Goal: Task Accomplishment & Management: Complete application form

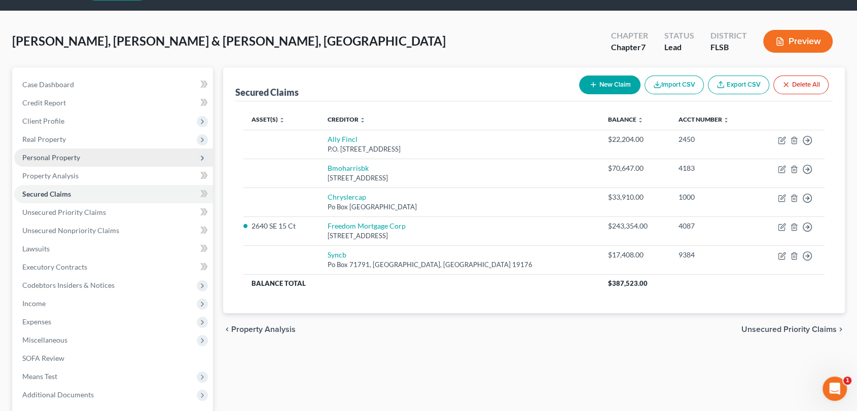
click at [49, 157] on span "Personal Property" at bounding box center [51, 157] width 58 height 9
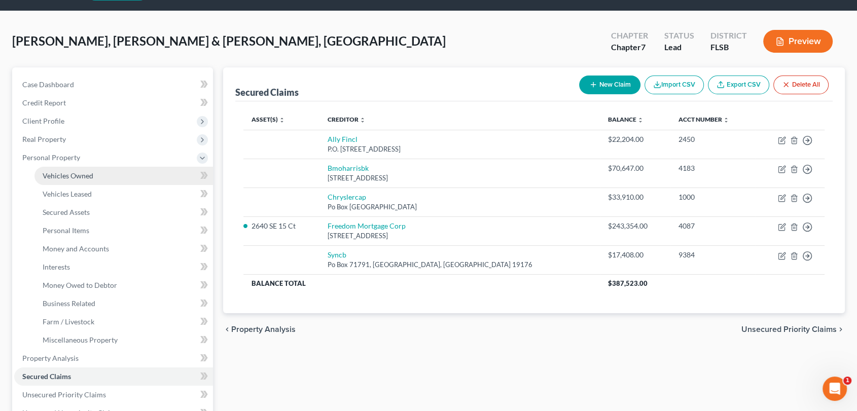
click at [58, 178] on span "Vehicles Owned" at bounding box center [68, 175] width 51 height 9
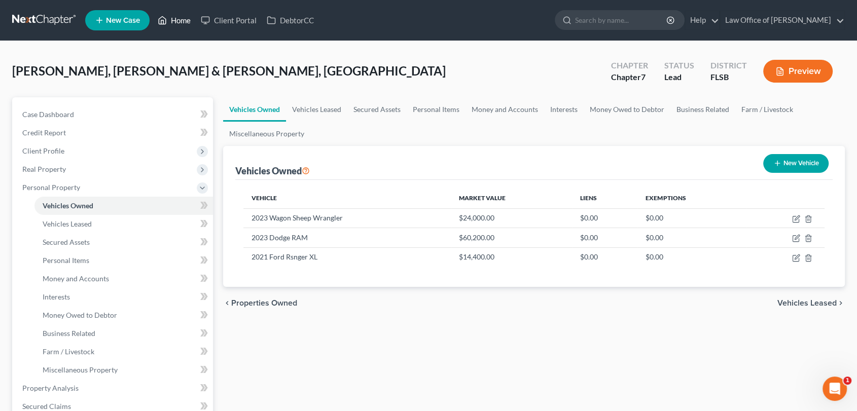
click at [175, 18] on link "Home" at bounding box center [174, 20] width 43 height 18
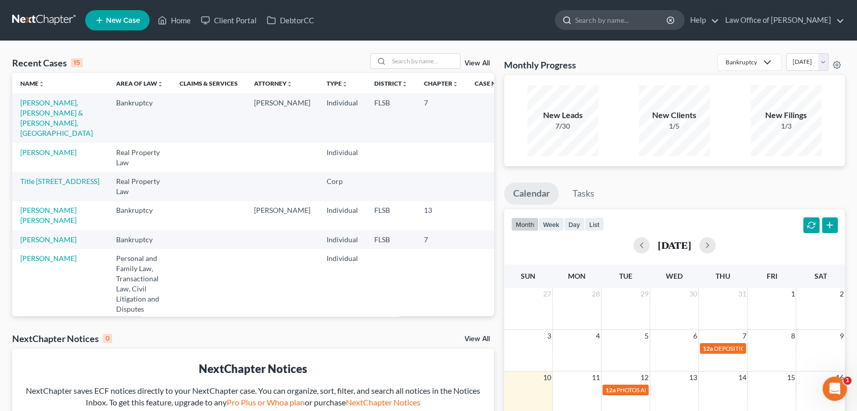
click at [604, 21] on input "search" at bounding box center [621, 20] width 93 height 19
click at [607, 15] on input "y" at bounding box center [621, 20] width 93 height 19
type input "[PERSON_NAME]"
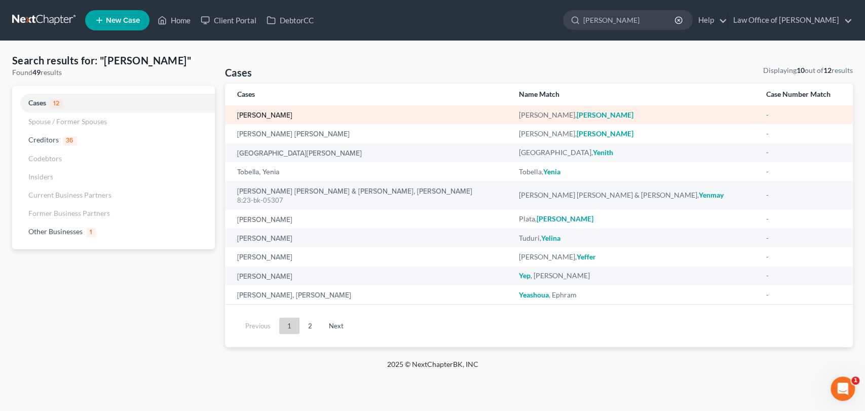
click at [256, 119] on link "[PERSON_NAME]" at bounding box center [264, 115] width 55 height 7
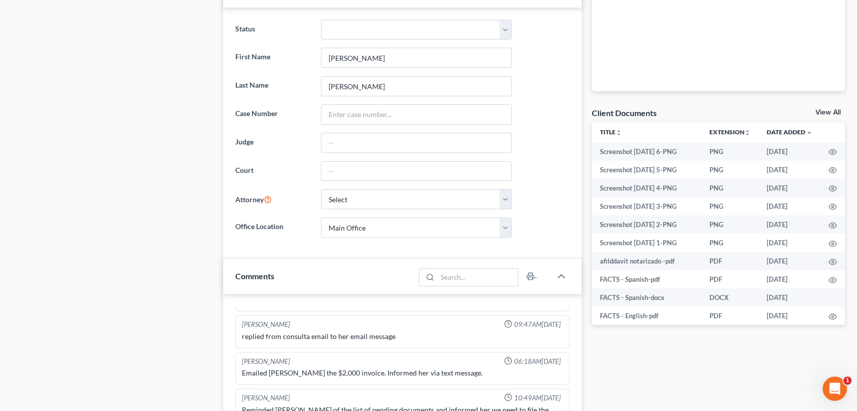
scroll to position [273, 0]
click at [506, 199] on select "Select [PERSON_NAME] - FLMB [PERSON_NAME] [PERSON_NAME]" at bounding box center [416, 198] width 191 height 20
select select "2"
click at [321, 188] on select "Select [PERSON_NAME] - FLMB [PERSON_NAME] [PERSON_NAME]" at bounding box center [416, 198] width 191 height 20
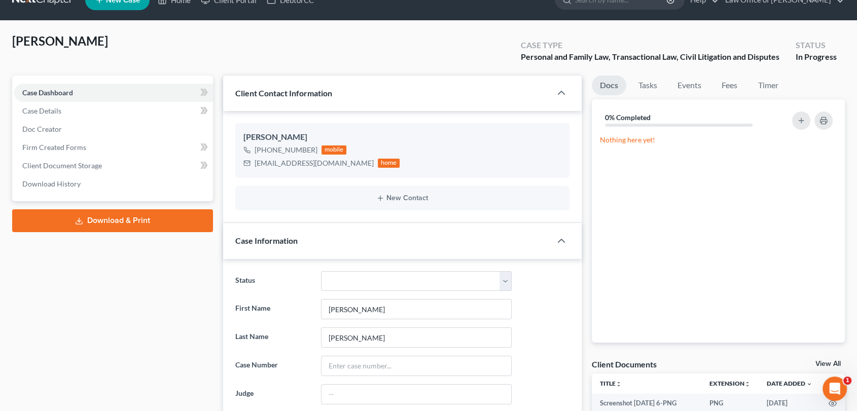
scroll to position [0, 0]
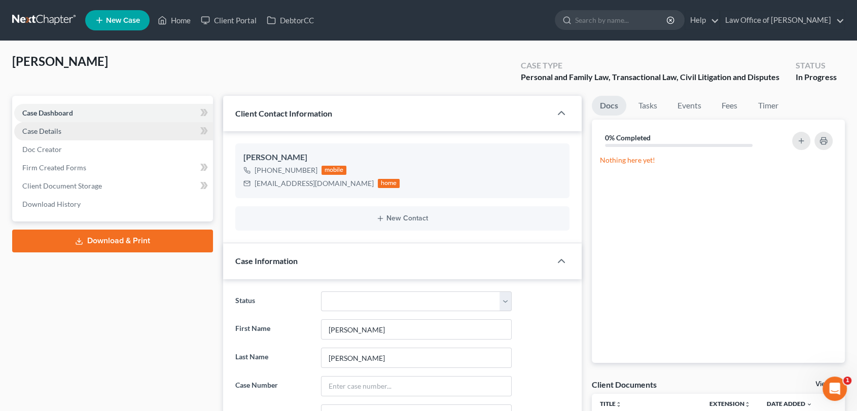
click at [50, 128] on span "Case Details" at bounding box center [41, 131] width 39 height 9
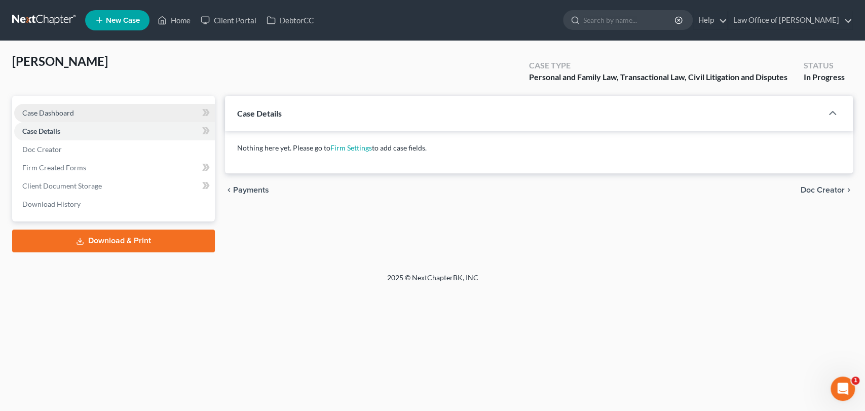
click at [75, 106] on link "Case Dashboard" at bounding box center [114, 113] width 201 height 18
select select "2"
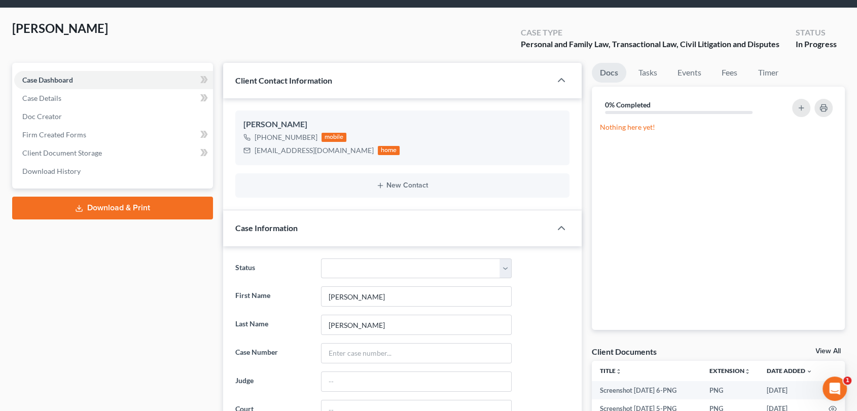
scroll to position [31, 0]
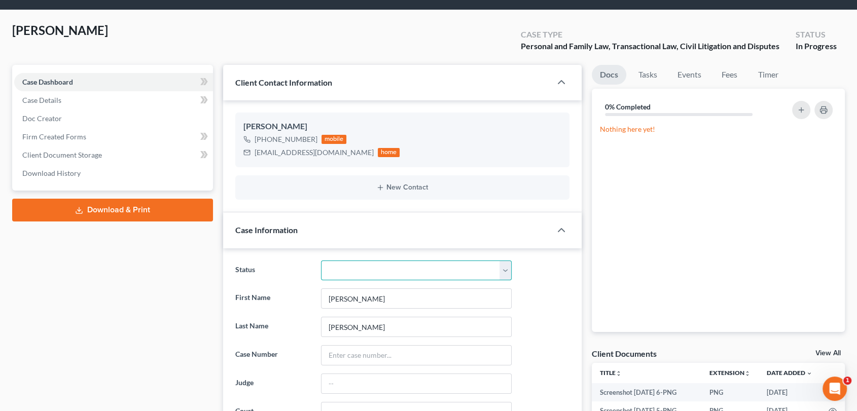
click at [506, 269] on select "Discharged Discharged & Reported Discharge Litigation Dismissal Notice Dismisse…" at bounding box center [416, 271] width 191 height 20
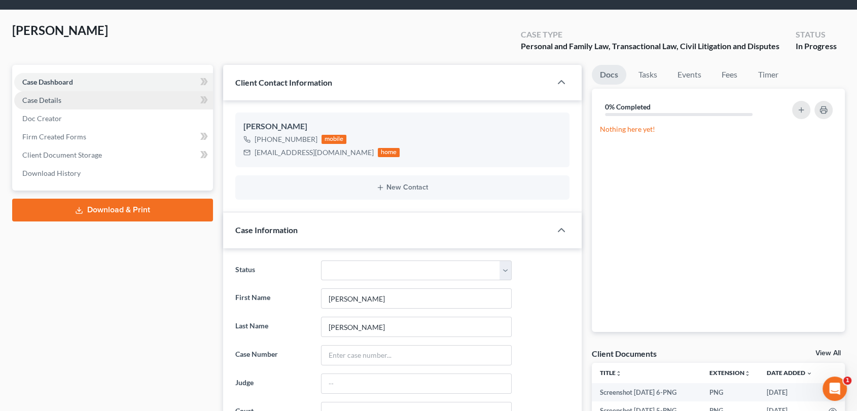
click at [51, 94] on link "Case Details" at bounding box center [113, 100] width 199 height 18
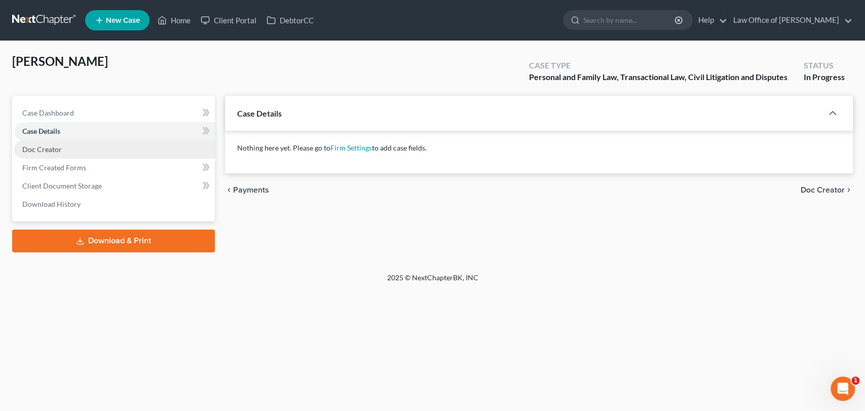
click at [45, 146] on span "Doc Creator" at bounding box center [42, 149] width 40 height 9
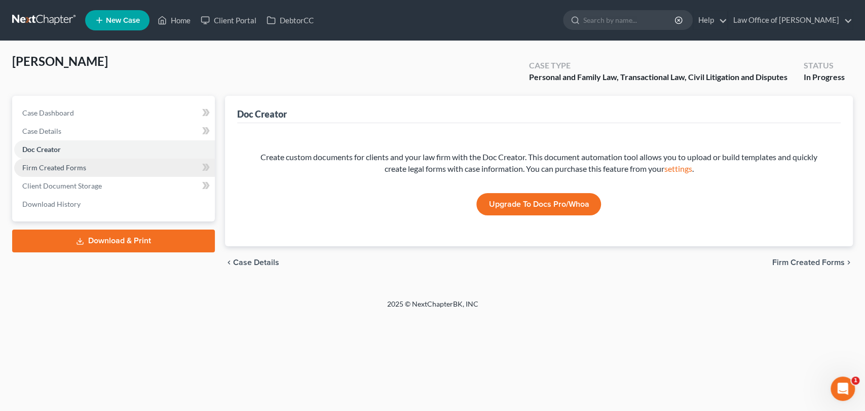
click at [49, 170] on span "Firm Created Forms" at bounding box center [54, 167] width 64 height 9
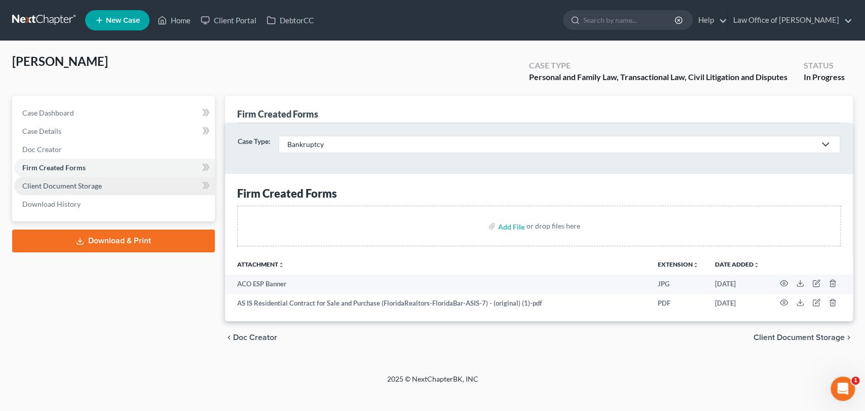
click at [52, 186] on span "Client Document Storage" at bounding box center [62, 185] width 80 height 9
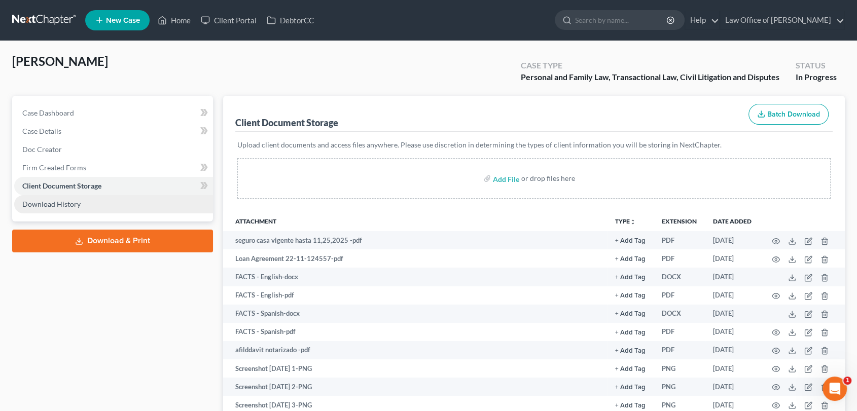
click at [54, 204] on span "Download History" at bounding box center [51, 204] width 58 height 9
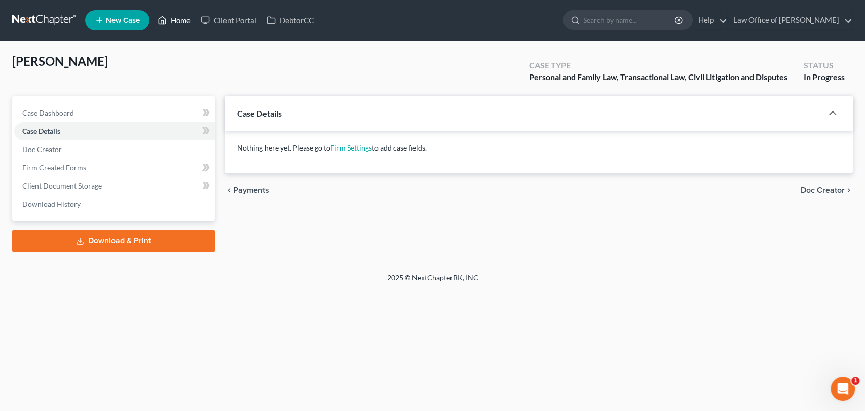
click at [176, 22] on link "Home" at bounding box center [174, 20] width 43 height 18
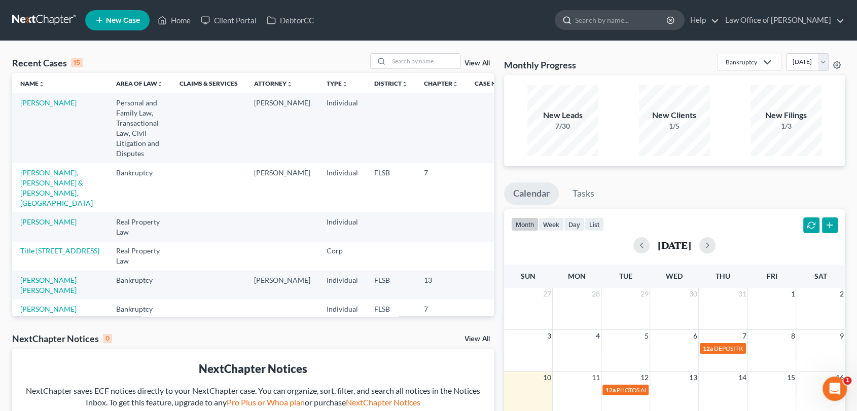
click at [635, 20] on input "search" at bounding box center [621, 20] width 93 height 19
type input "[PERSON_NAME]"
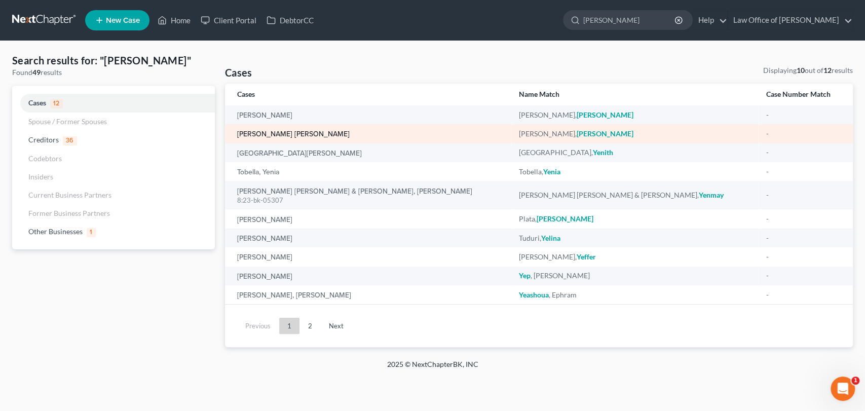
click at [291, 135] on link "[PERSON_NAME] [PERSON_NAME]" at bounding box center [293, 134] width 113 height 7
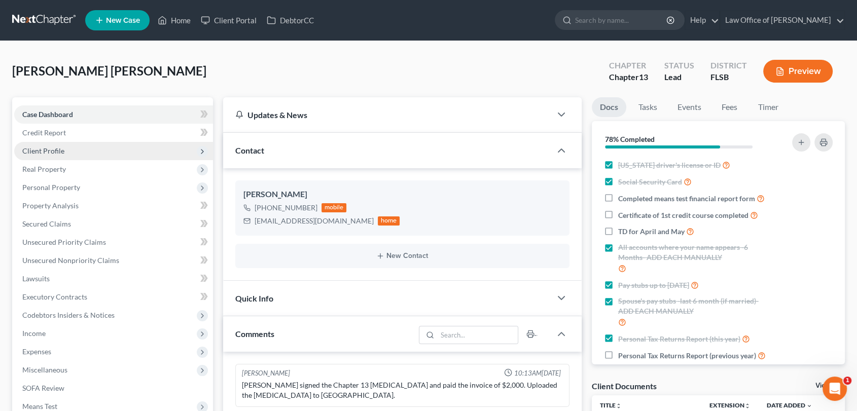
scroll to position [1221, 0]
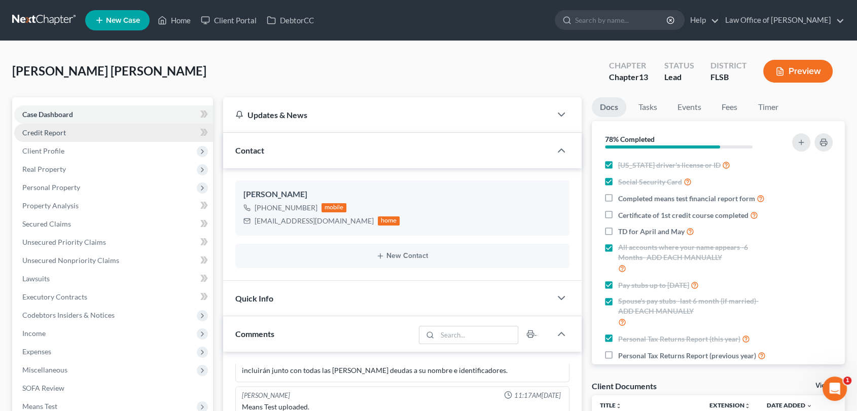
click at [38, 134] on span "Credit Report" at bounding box center [44, 132] width 44 height 9
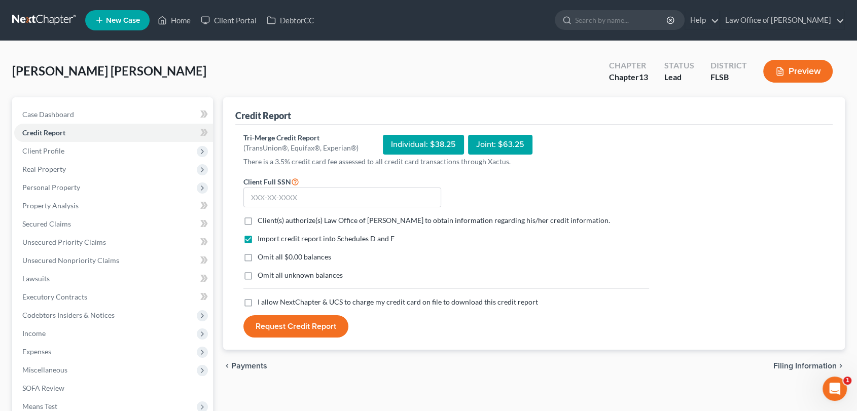
click at [257, 221] on label "Client(s) authorize(s) Law Office of [PERSON_NAME] to obtain information regard…" at bounding box center [433, 220] width 352 height 10
click at [262, 221] on input "Client(s) authorize(s) Law Office of [PERSON_NAME] to obtain information regard…" at bounding box center [265, 218] width 7 height 7
checkbox input "true"
click at [257, 256] on label "Omit all $0.00 balances" at bounding box center [293, 257] width 73 height 10
click at [262, 256] on input "Omit all $0.00 balances" at bounding box center [265, 255] width 7 height 7
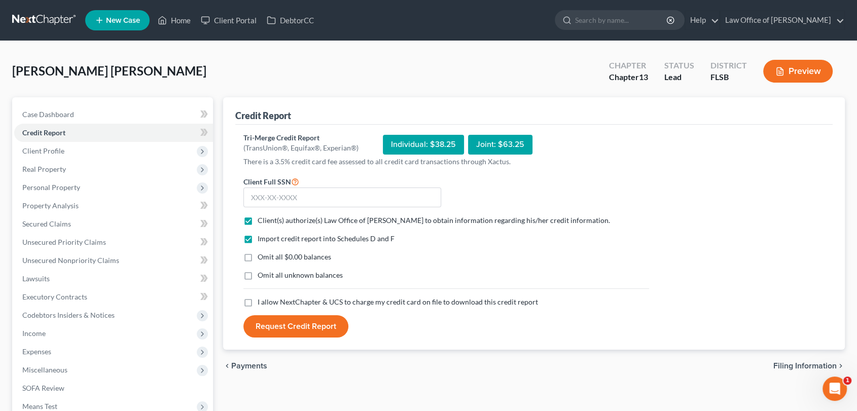
checkbox input "true"
click at [257, 304] on label "I allow NextChapter & UCS to charge my credit card on file to download this cre…" at bounding box center [397, 302] width 280 height 10
click at [262, 304] on input "I allow NextChapter & UCS to charge my credit card on file to download this cre…" at bounding box center [265, 300] width 7 height 7
checkbox input "true"
click at [50, 115] on span "Case Dashboard" at bounding box center [48, 114] width 52 height 9
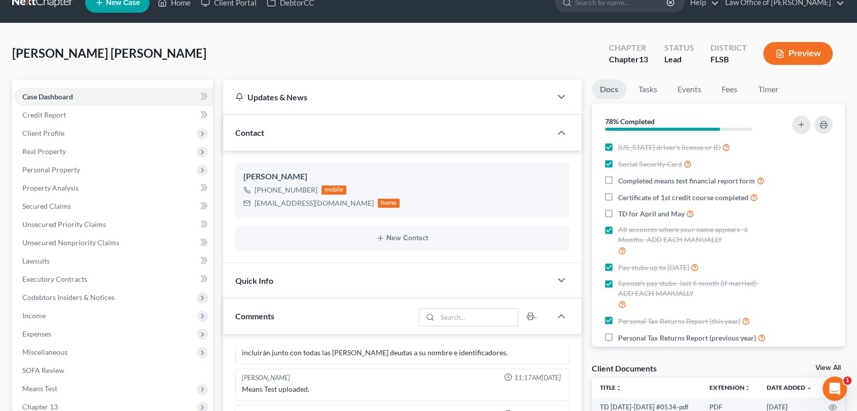
scroll to position [17, 0]
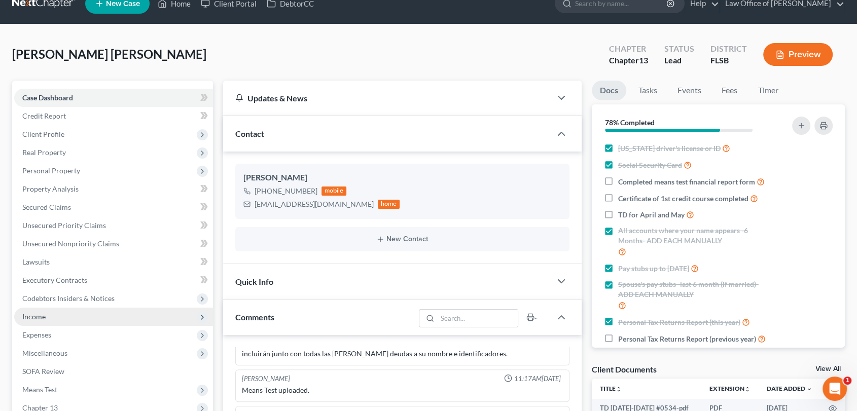
click at [31, 319] on span "Income" at bounding box center [33, 316] width 23 height 9
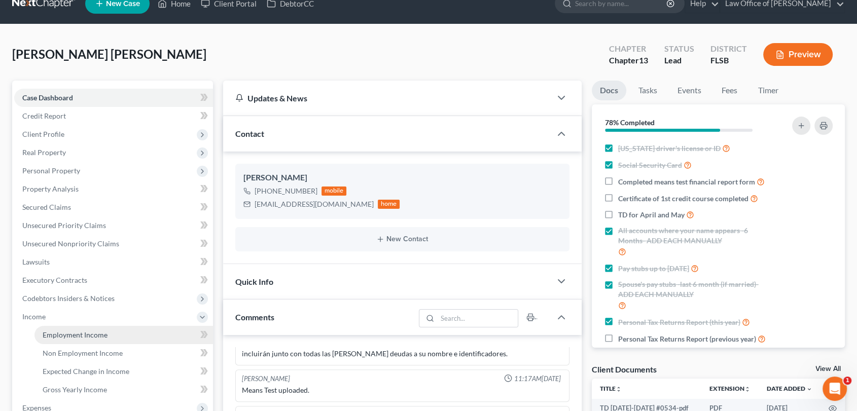
click at [62, 339] on link "Employment Income" at bounding box center [123, 335] width 178 height 18
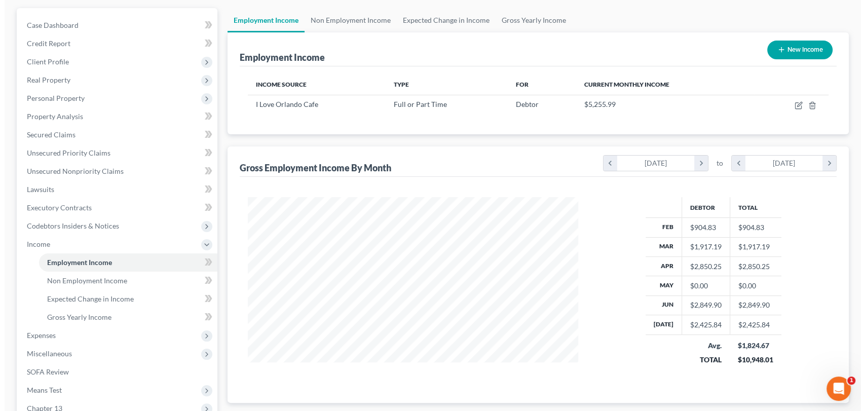
scroll to position [20, 0]
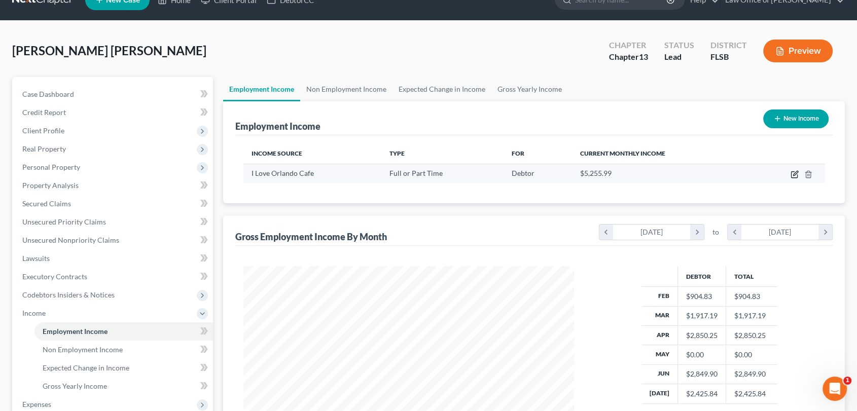
click at [794, 175] on icon "button" at bounding box center [794, 174] width 8 height 8
select select "0"
select select "2"
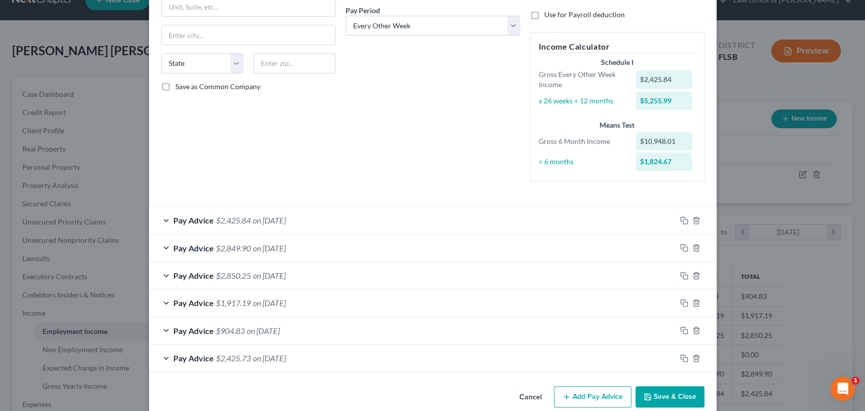
scroll to position [167, 0]
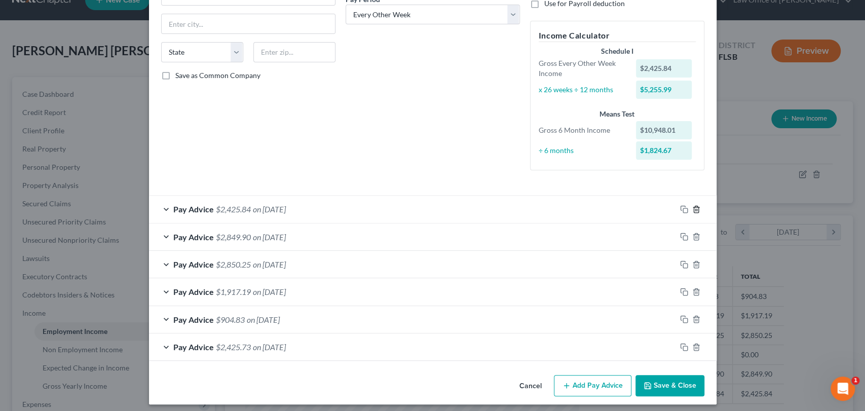
click at [695, 209] on line "button" at bounding box center [695, 210] width 0 height 2
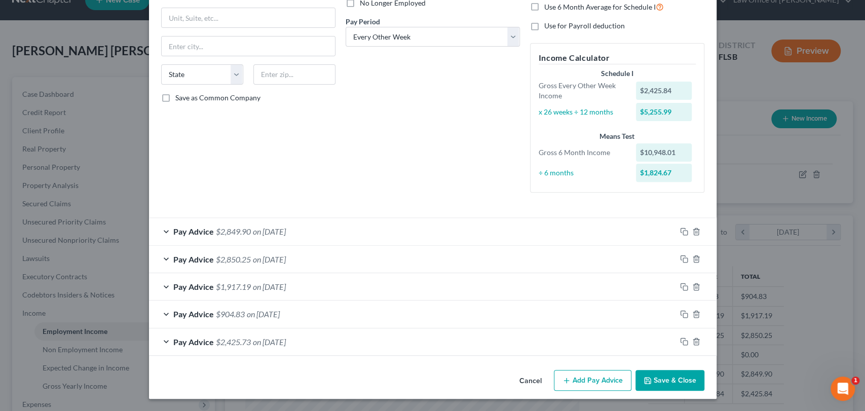
scroll to position [145, 0]
click at [693, 231] on icon "button" at bounding box center [696, 232] width 8 height 8
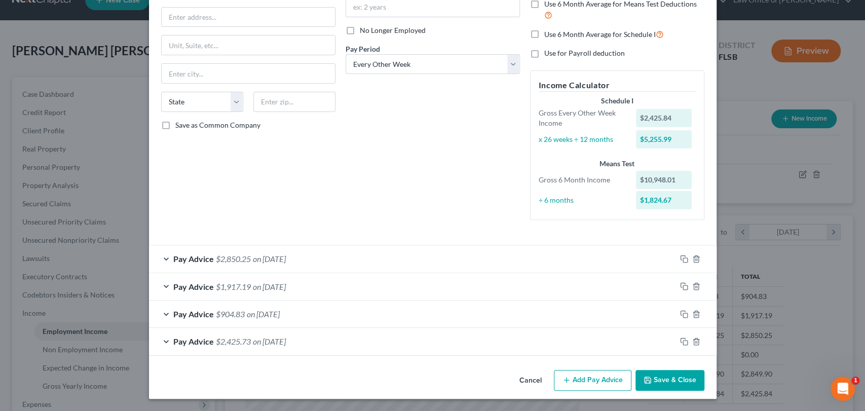
scroll to position [118, 0]
click at [692, 257] on icon "button" at bounding box center [696, 259] width 8 height 8
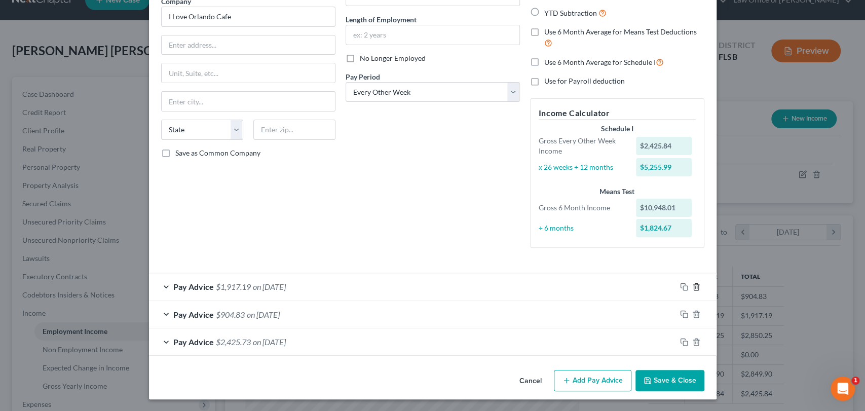
click at [694, 283] on icon "button" at bounding box center [696, 286] width 5 height 7
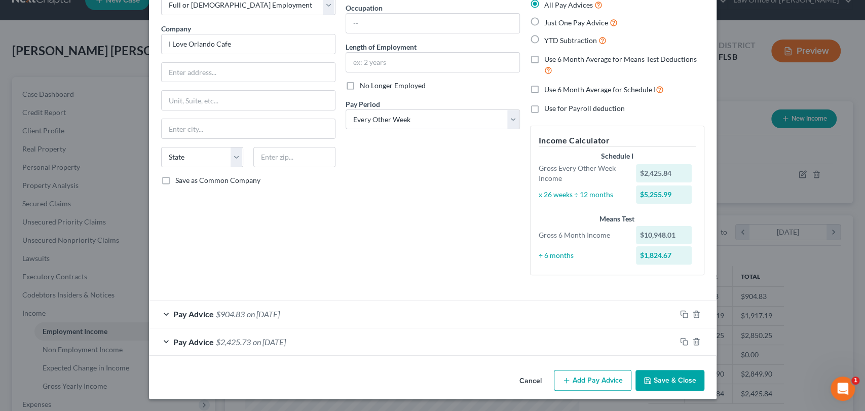
scroll to position [62, 0]
click at [694, 317] on icon "button" at bounding box center [696, 314] width 5 height 7
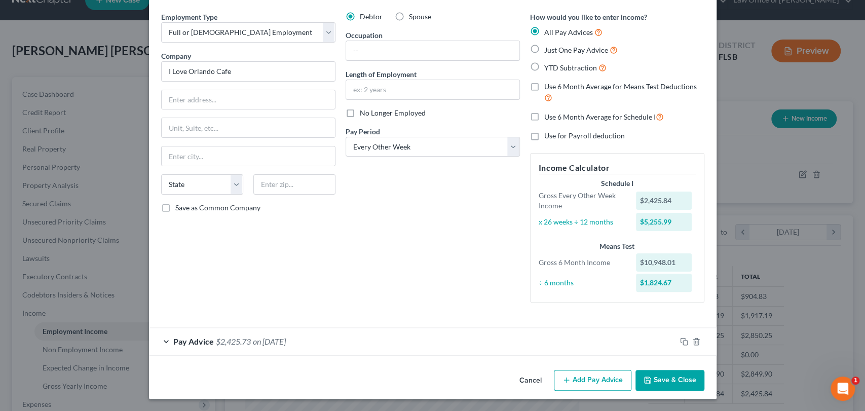
scroll to position [35, 0]
click at [695, 347] on div at bounding box center [696, 342] width 41 height 16
click at [692, 342] on icon "button" at bounding box center [696, 342] width 8 height 8
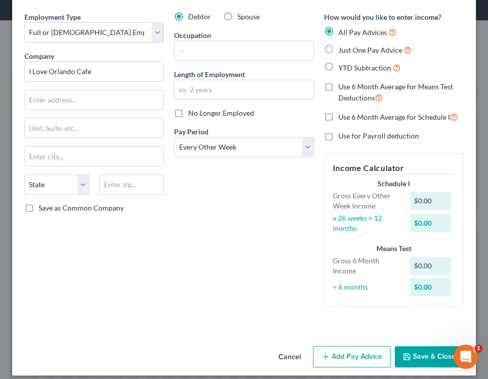
click at [274, 191] on div "Debtor Spouse Occupation Length of Employment No Longer Employed Pay Period * S…" at bounding box center [244, 163] width 150 height 303
click at [107, 101] on input "text" at bounding box center [94, 99] width 138 height 19
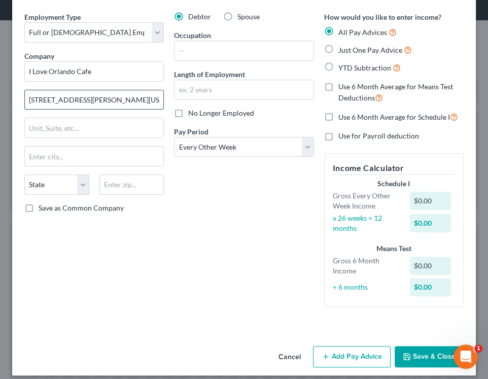
type input "[STREET_ADDRESS][PERSON_NAME][US_STATE]"
type input "R"
type input "Orlando"
select select "9"
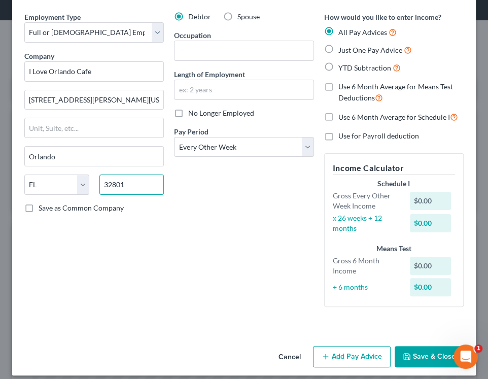
type input "32801"
click at [344, 358] on button "Add Pay Advice" at bounding box center [352, 356] width 78 height 21
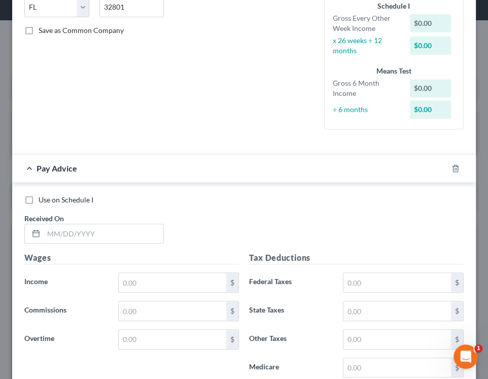
scroll to position [211, 0]
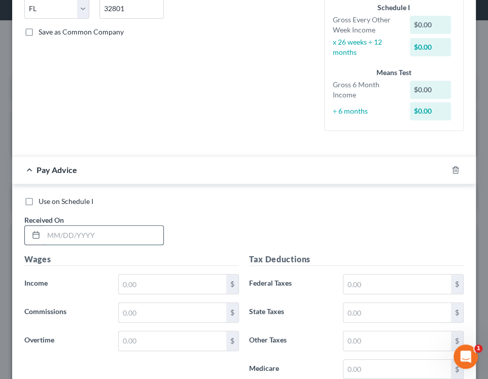
click at [95, 235] on input "text" at bounding box center [104, 235] width 120 height 19
type input "[DATE]"
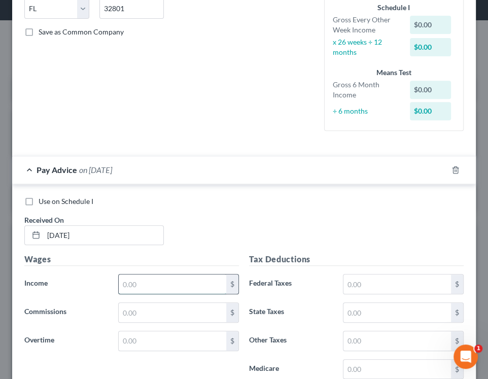
click at [138, 282] on input "text" at bounding box center [172, 283] width 107 height 19
type input "6"
type input "971.83"
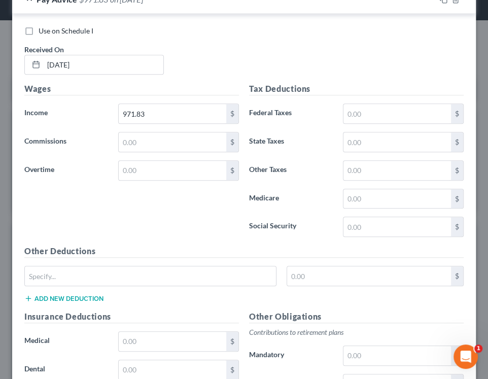
scroll to position [383, 0]
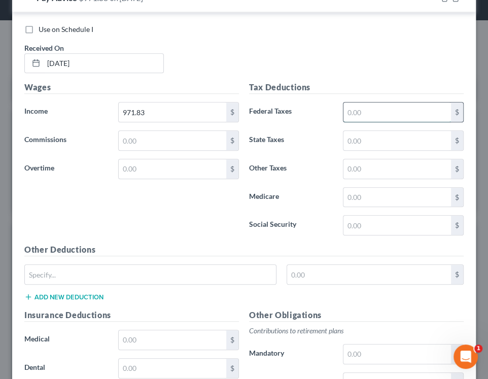
click at [360, 115] on input "text" at bounding box center [396, 111] width 107 height 19
type input "6"
type input "58.16"
click at [365, 224] on input "text" at bounding box center [396, 224] width 107 height 19
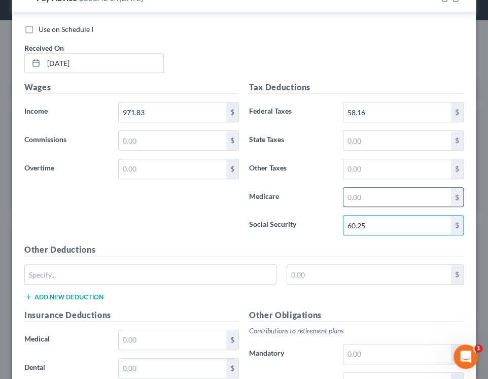
type input "60.25"
click at [361, 199] on input "text" at bounding box center [396, 197] width 107 height 19
type input "14.09"
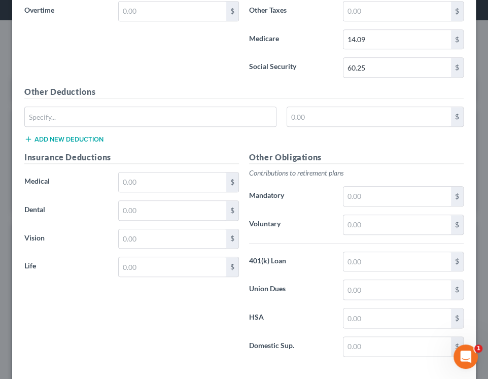
scroll to position [588, 0]
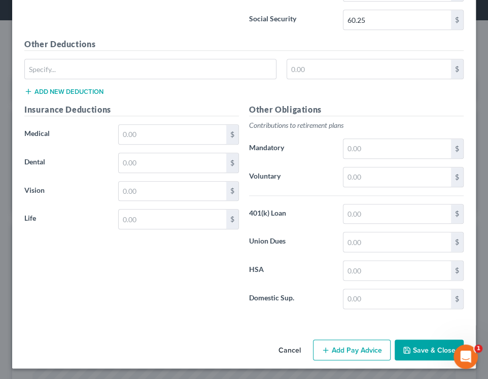
click at [336, 351] on button "Add Pay Advice" at bounding box center [352, 349] width 78 height 21
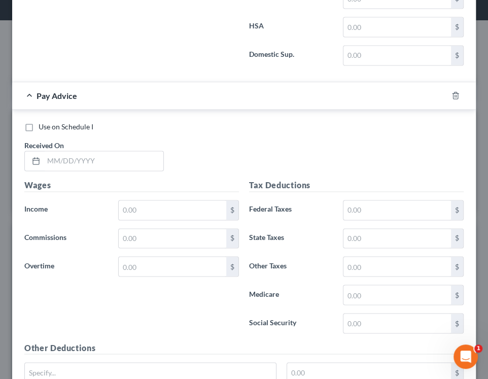
scroll to position [833, 0]
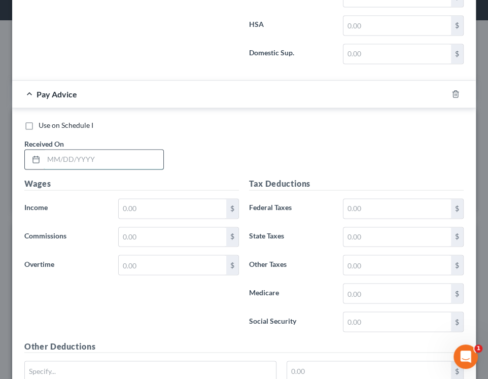
click at [77, 155] on input "text" at bounding box center [104, 159] width 120 height 19
type input "[DATE]"
click at [144, 206] on input "text" at bounding box center [172, 208] width 107 height 19
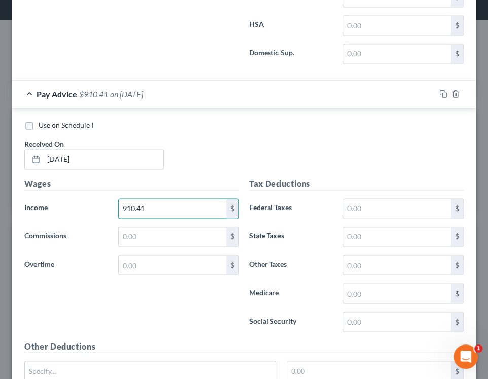
type input "910.41"
click at [365, 206] on input "text" at bounding box center [396, 208] width 107 height 19
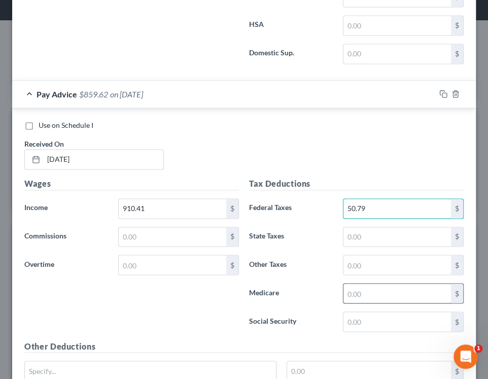
type input "50.79"
click at [365, 294] on input "text" at bounding box center [396, 292] width 107 height 19
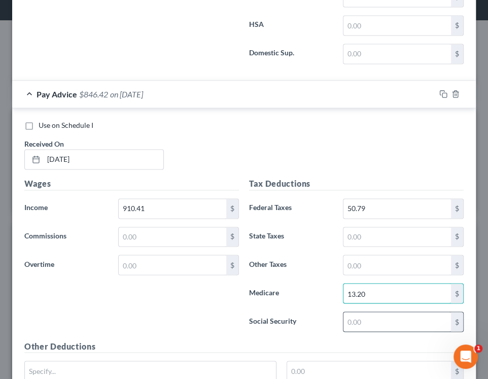
type input "13.20"
click at [366, 316] on input "text" at bounding box center [396, 321] width 107 height 19
type input "5"
type input "56.45"
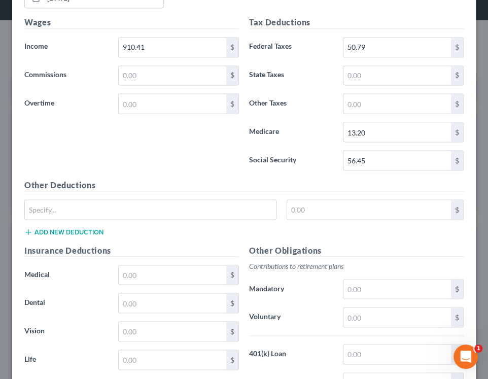
scroll to position [1132, 0]
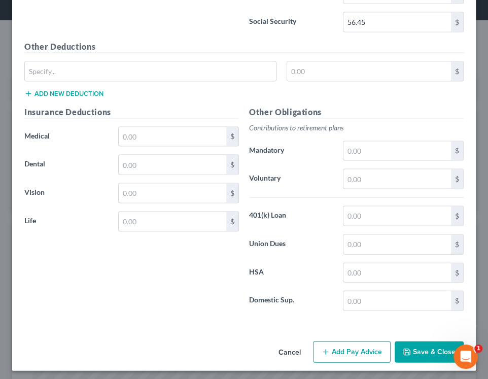
click at [342, 345] on button "Add Pay Advice" at bounding box center [352, 351] width 78 height 21
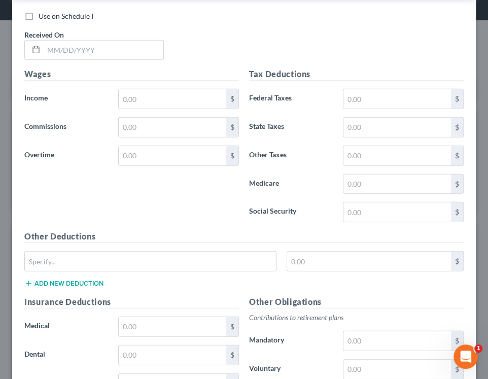
scroll to position [1491, 0]
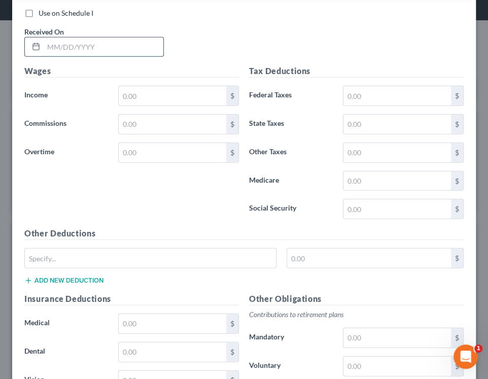
click at [130, 47] on input "text" at bounding box center [104, 47] width 120 height 19
type input "[DATE]"
click at [145, 88] on input "text" at bounding box center [172, 95] width 107 height 19
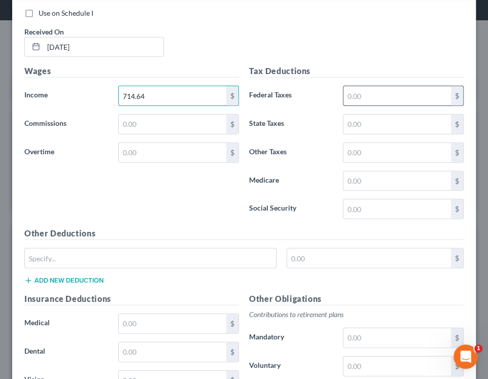
type input "714.64"
click at [379, 90] on input "text" at bounding box center [396, 95] width 107 height 19
click at [371, 86] on input "text" at bounding box center [396, 95] width 107 height 19
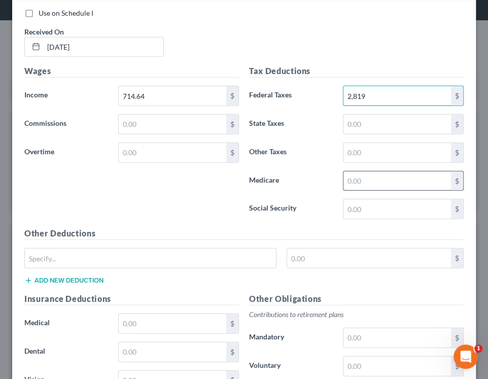
type input "2,819"
click at [362, 178] on input "text" at bounding box center [396, 180] width 107 height 19
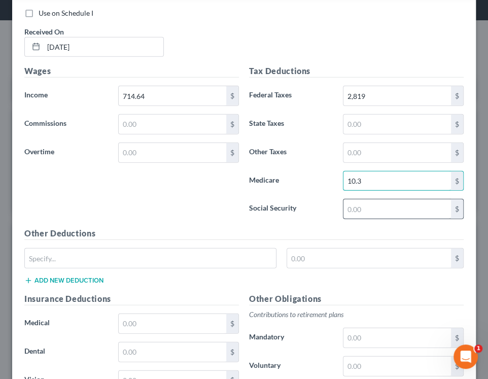
type input "10.3"
click at [352, 205] on input "text" at bounding box center [396, 208] width 107 height 19
type input "44.31"
type input "10.36"
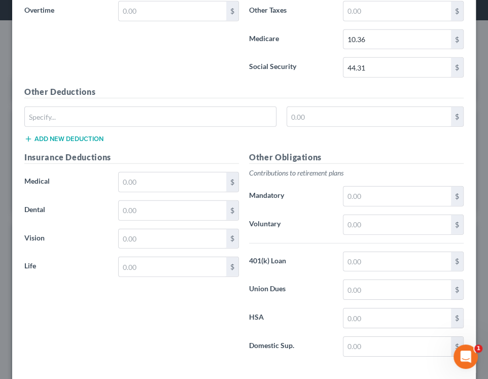
scroll to position [1676, 0]
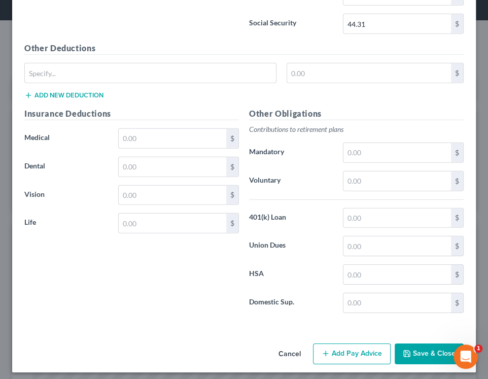
click at [327, 352] on button "Add Pay Advice" at bounding box center [352, 353] width 78 height 21
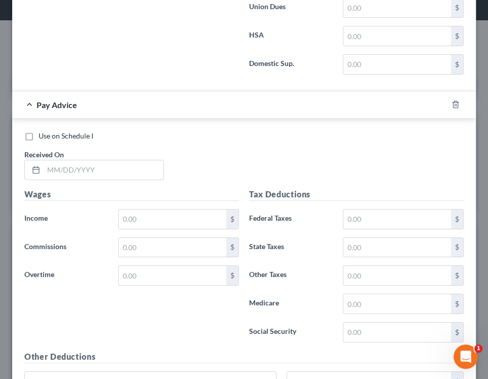
scroll to position [1921, 0]
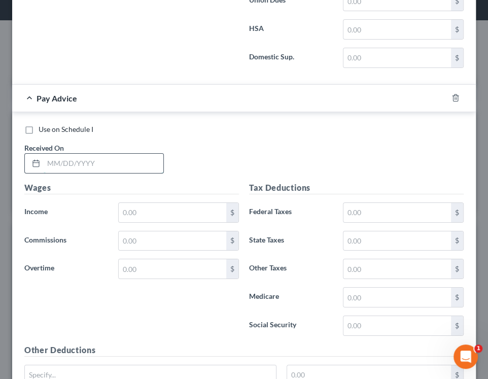
click at [83, 160] on input "text" at bounding box center [104, 163] width 120 height 19
type input "[DATE]"
click at [142, 208] on input "text" at bounding box center [172, 212] width 107 height 19
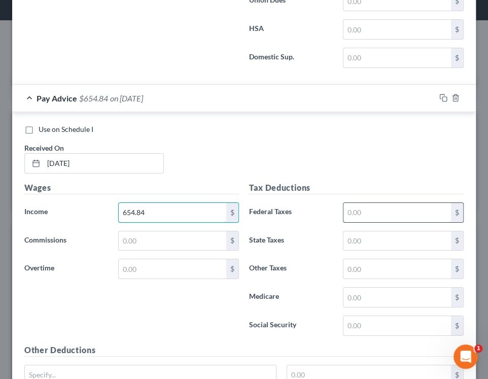
type input "654.84"
click at [385, 205] on input "text" at bounding box center [396, 212] width 107 height 19
click at [351, 207] on input "text" at bounding box center [396, 212] width 107 height 19
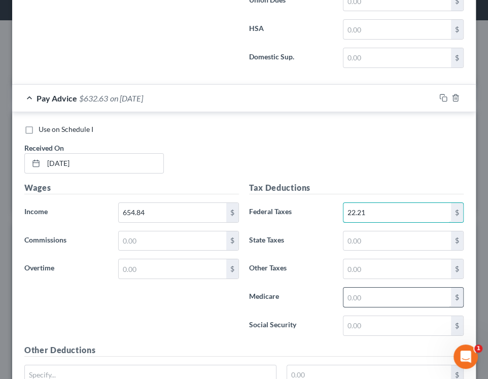
type input "22.21"
click at [349, 291] on input "text" at bounding box center [396, 296] width 107 height 19
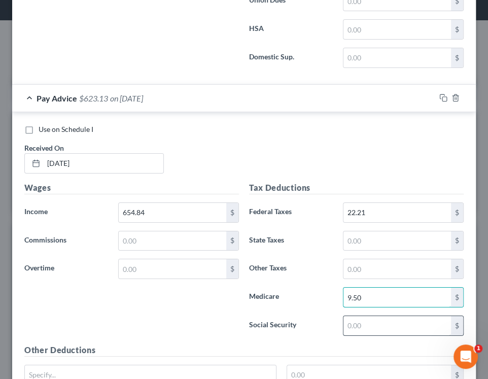
type input "9.50"
click at [361, 321] on input "text" at bounding box center [396, 325] width 107 height 19
type input "40.60"
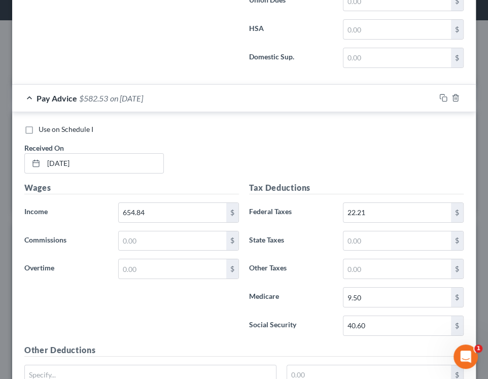
drag, startPoint x: 483, startPoint y: 284, endPoint x: 247, endPoint y: 124, distance: 284.8
drag, startPoint x: 247, startPoint y: 124, endPoint x: 204, endPoint y: 150, distance: 50.5
click at [204, 150] on div "Use on Schedule I Received On * [DATE]" at bounding box center [243, 152] width 449 height 57
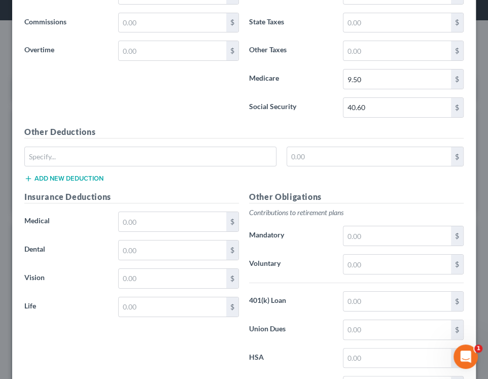
scroll to position [2221, 0]
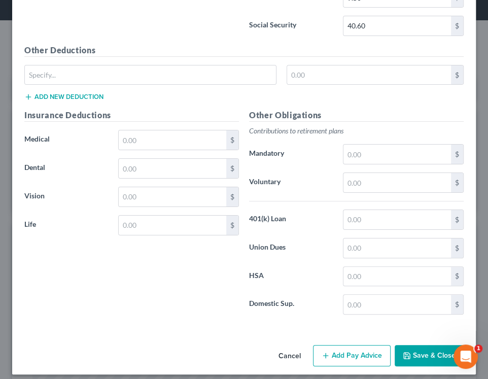
click at [354, 350] on button "Add Pay Advice" at bounding box center [352, 355] width 78 height 21
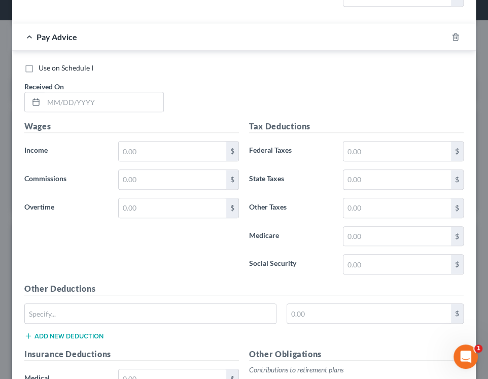
scroll to position [2551, 0]
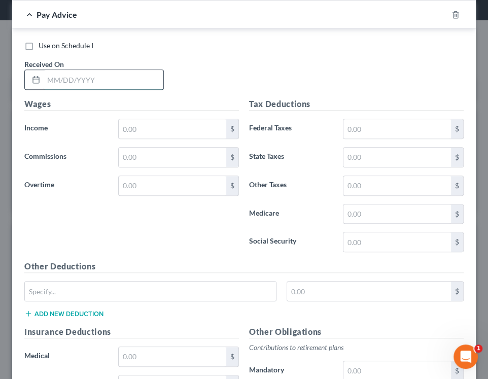
click at [130, 70] on input "text" at bounding box center [104, 79] width 120 height 19
type input "[DATE]"
click at [139, 123] on input "text" at bounding box center [172, 128] width 107 height 19
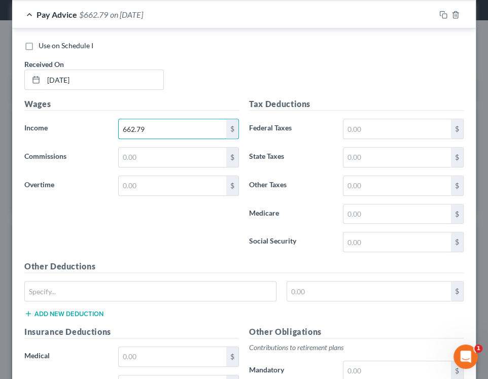
type input "662.79"
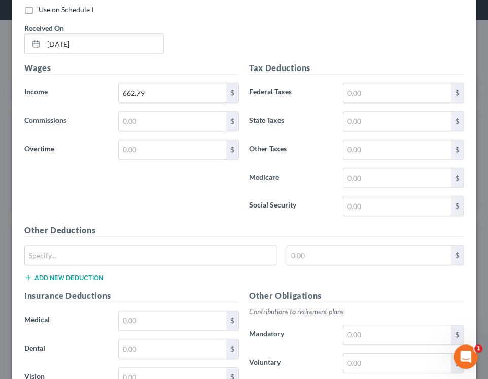
scroll to position [2596, 0]
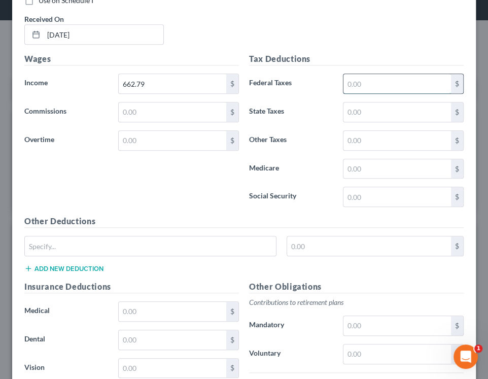
click at [402, 78] on input "text" at bounding box center [396, 83] width 107 height 19
type input "23.01"
click at [382, 159] on input "text" at bounding box center [396, 168] width 107 height 19
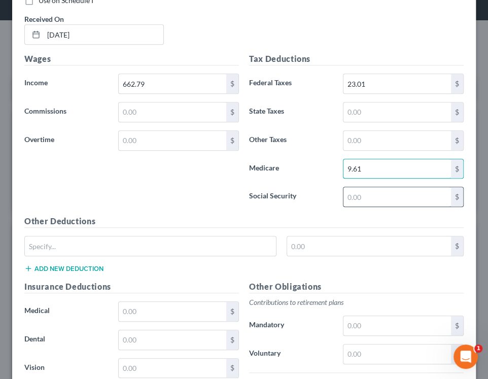
type input "9.61"
click at [372, 187] on input "text" at bounding box center [396, 196] width 107 height 19
type input "41.09"
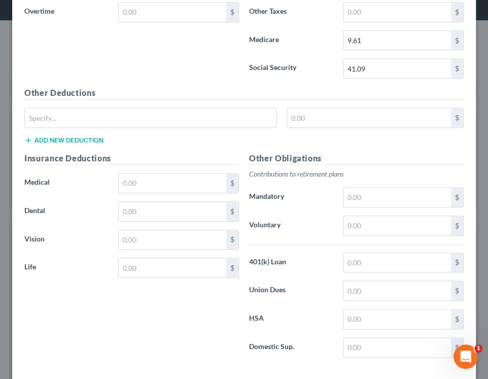
scroll to position [2765, 0]
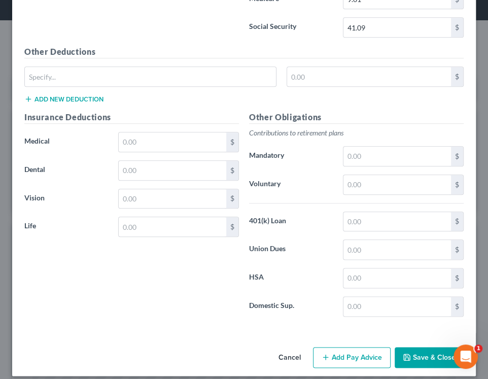
click at [342, 347] on button "Add Pay Advice" at bounding box center [352, 357] width 78 height 21
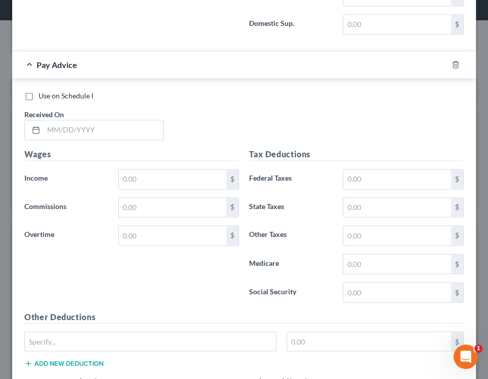
scroll to position [3089, 0]
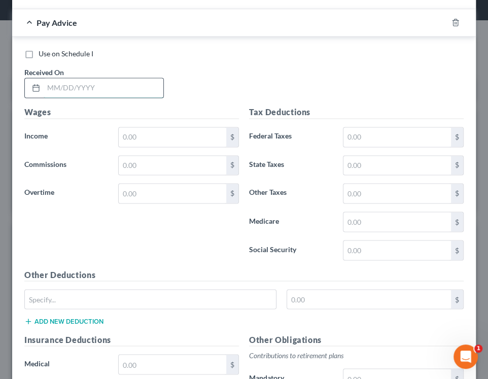
click at [82, 78] on input "text" at bounding box center [104, 87] width 120 height 19
type input "[DATE]"
click at [146, 127] on input "text" at bounding box center [172, 136] width 107 height 19
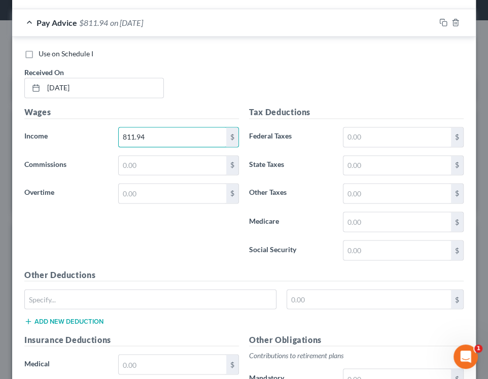
type input "811.94"
click at [393, 127] on input "text" at bounding box center [396, 136] width 107 height 19
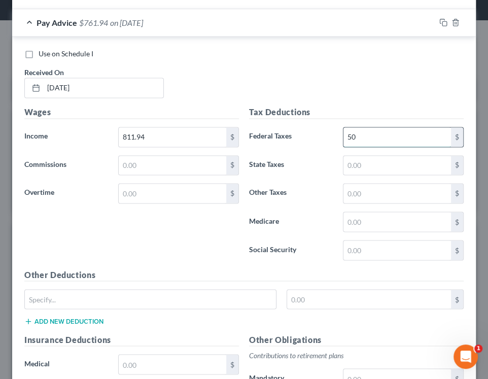
type input "5"
type input "38.97"
click at [366, 215] on input "text" at bounding box center [396, 221] width 107 height 19
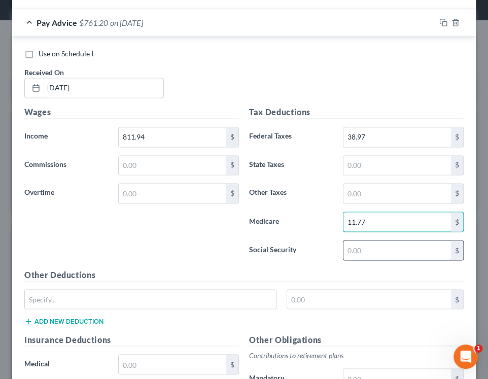
type input "11.77"
click at [368, 240] on input "text" at bounding box center [396, 249] width 107 height 19
type input "50.34"
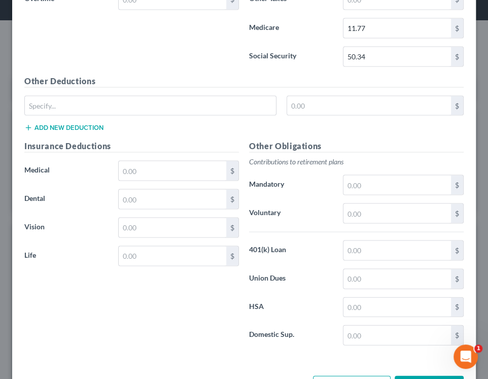
scroll to position [3309, 0]
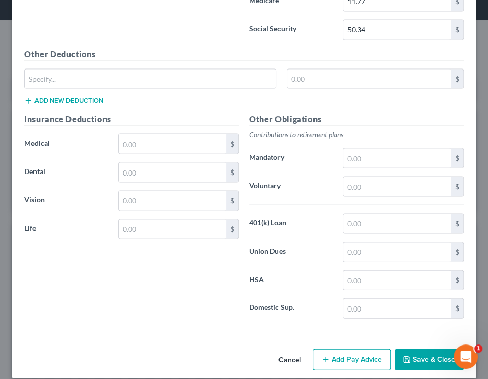
click at [337, 349] on button "Add Pay Advice" at bounding box center [352, 359] width 78 height 21
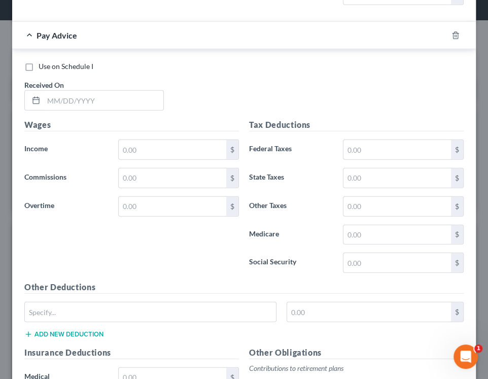
scroll to position [3633, 0]
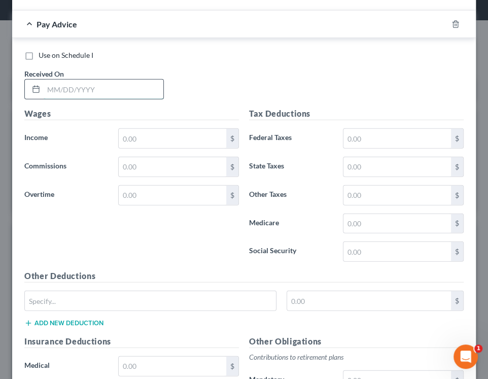
click at [116, 80] on input "text" at bounding box center [104, 89] width 120 height 19
type input "[DATE]"
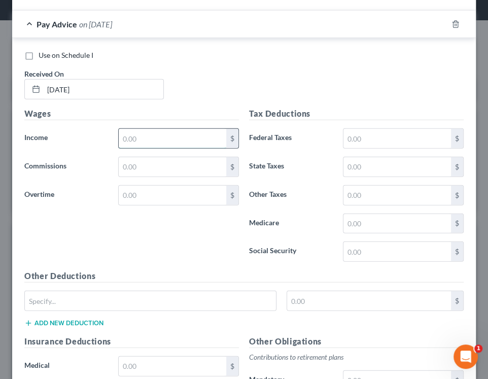
click at [152, 129] on input "text" at bounding box center [172, 138] width 107 height 19
type input "960.25"
click at [392, 129] on input "text" at bounding box center [396, 138] width 107 height 19
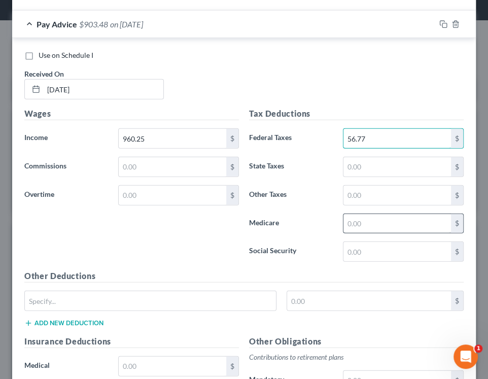
type input "56.77"
click at [370, 214] on input "text" at bounding box center [396, 223] width 107 height 19
type input "13.92"
click at [366, 242] on input "text" at bounding box center [396, 251] width 107 height 19
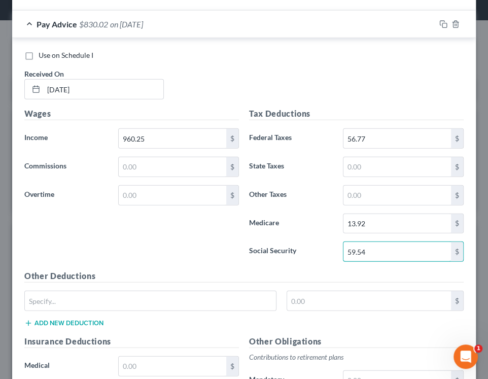
type input "59.54"
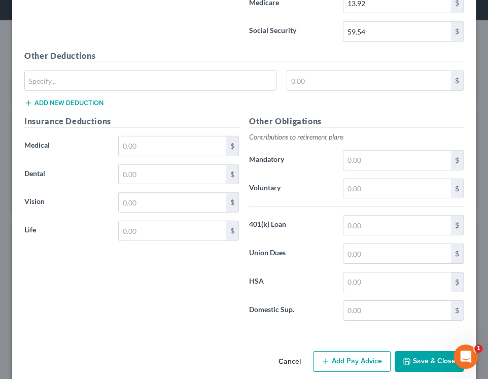
click at [357, 352] on button "Add Pay Advice" at bounding box center [352, 361] width 78 height 21
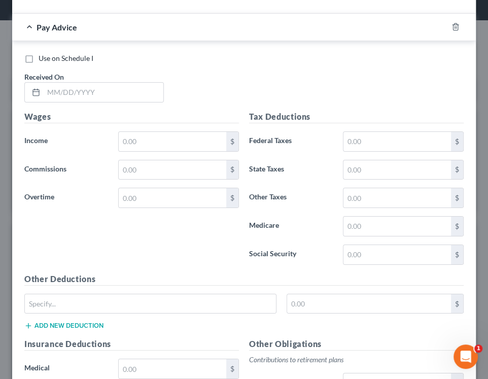
scroll to position [4225, 0]
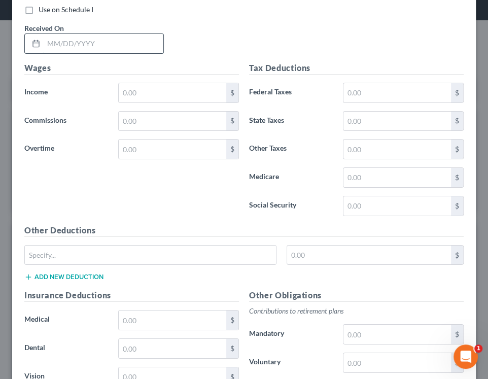
click at [144, 34] on input "text" at bounding box center [104, 43] width 120 height 19
type input "[DATE]"
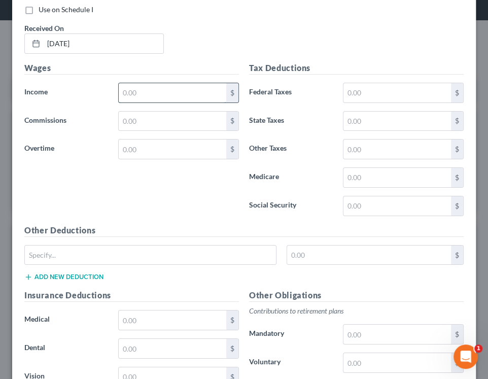
click at [158, 83] on input "text" at bounding box center [172, 92] width 107 height 19
type input "775.71"
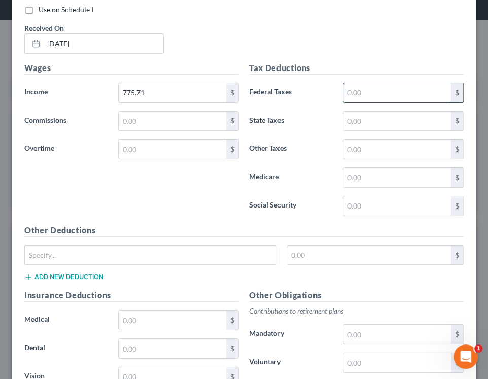
click at [348, 83] on input "text" at bounding box center [396, 92] width 107 height 19
type input "4"
type input "34.62"
click at [351, 168] on input "text" at bounding box center [396, 177] width 107 height 19
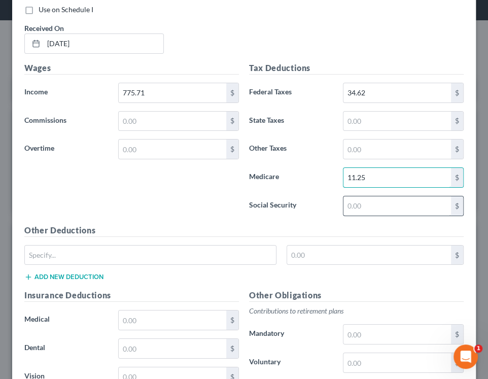
type input "11.25"
click at [355, 196] on input "text" at bounding box center [396, 205] width 107 height 19
type input "48.09"
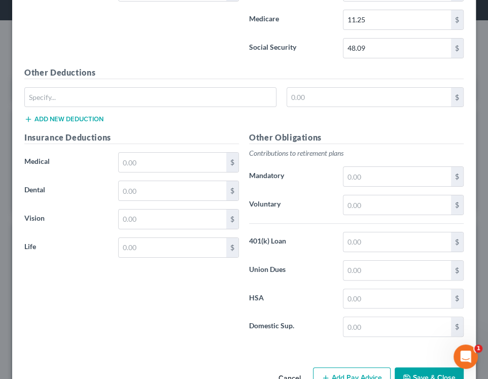
scroll to position [4398, 0]
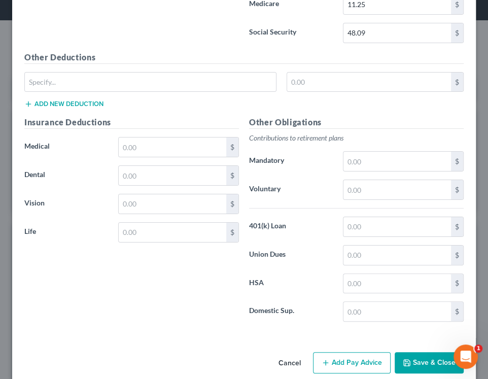
click at [340, 352] on button "Add Pay Advice" at bounding box center [352, 362] width 78 height 21
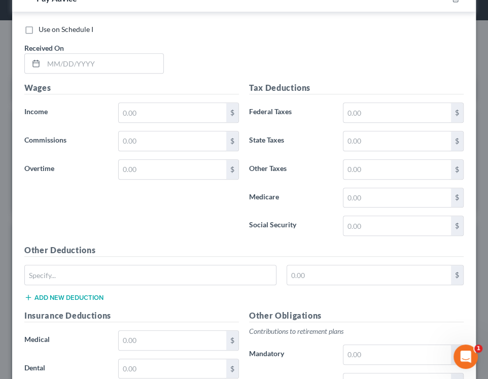
scroll to position [4765, 0]
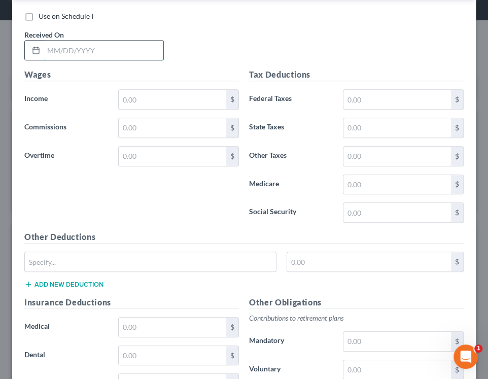
click at [134, 41] on input "text" at bounding box center [104, 50] width 120 height 19
type input "[DATE]"
click at [151, 90] on input "text" at bounding box center [172, 99] width 107 height 19
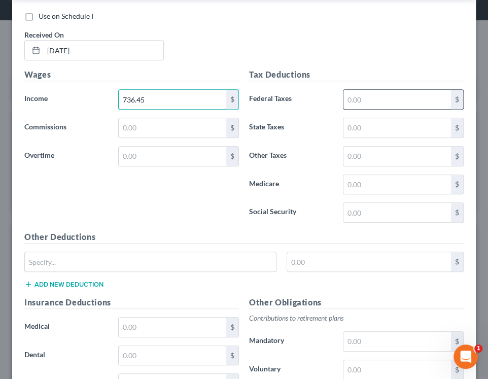
type input "736.45"
click at [356, 90] on input "text" at bounding box center [396, 99] width 107 height 19
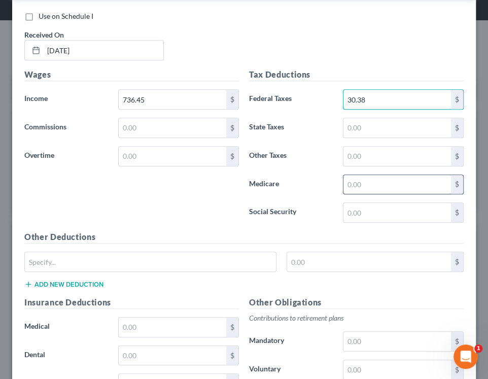
type input "30.38"
click at [364, 175] on input "text" at bounding box center [396, 184] width 107 height 19
type input "10.68"
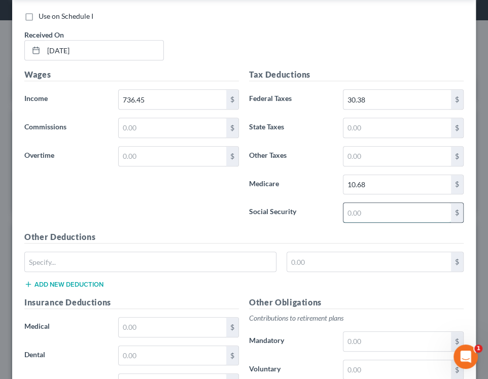
click at [362, 203] on input "text" at bounding box center [396, 212] width 107 height 19
type input "45.66"
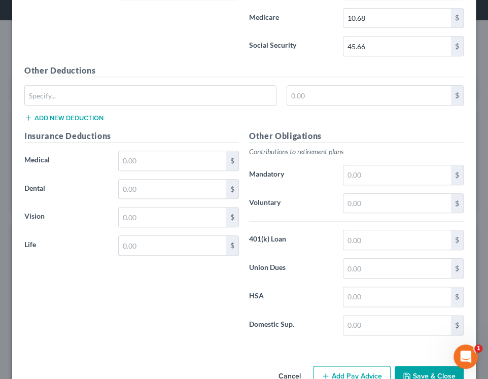
scroll to position [4943, 0]
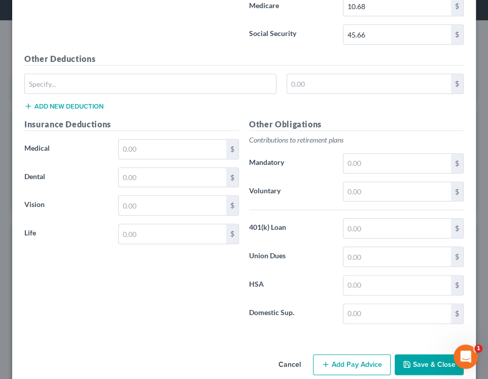
click at [351, 354] on button "Add Pay Advice" at bounding box center [352, 364] width 78 height 21
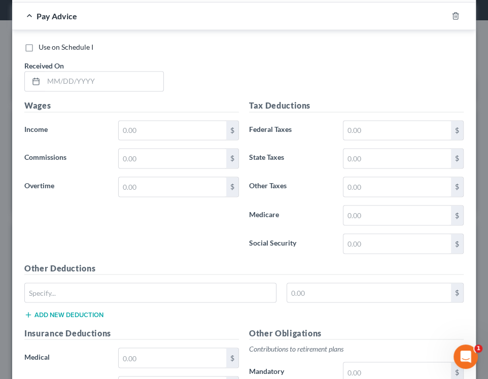
scroll to position [5288, 0]
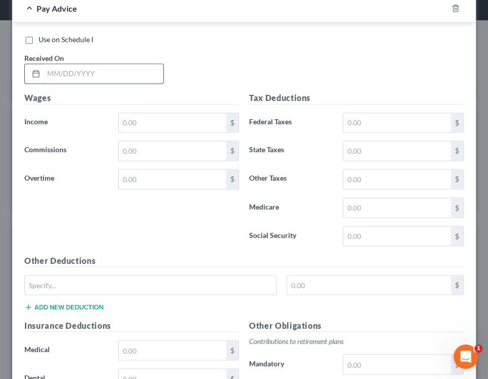
click at [105, 64] on input "text" at bounding box center [104, 73] width 120 height 19
type input "[DATE]"
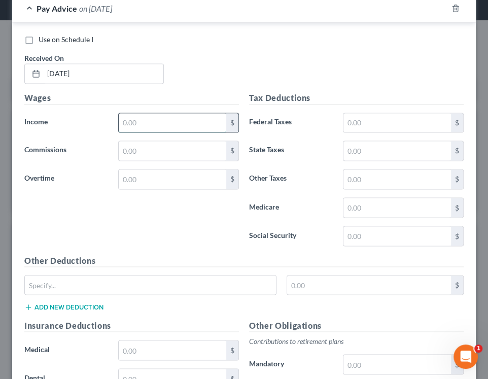
click at [129, 113] on input "text" at bounding box center [172, 122] width 107 height 19
type input "638.74"
click at [362, 113] on input "text" at bounding box center [396, 122] width 107 height 19
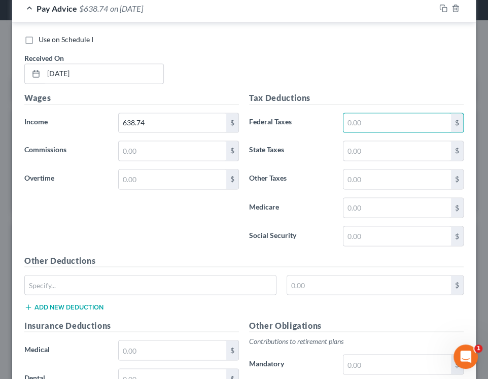
click at [4, 100] on div "Edit Income Source × Employment Type * Select Full or [DEMOGRAPHIC_DATA] Employ…" at bounding box center [244, 189] width 488 height 379
click at [397, 113] on input "text" at bounding box center [396, 122] width 107 height 19
type input "26.60"
click at [371, 198] on input "text" at bounding box center [396, 207] width 107 height 19
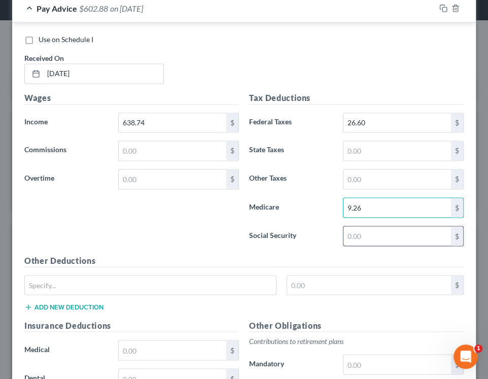
type input "9.26"
click at [372, 226] on input "text" at bounding box center [396, 235] width 107 height 19
type input "39.60"
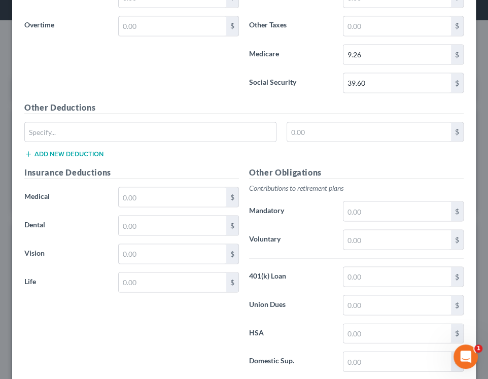
scroll to position [5486, 0]
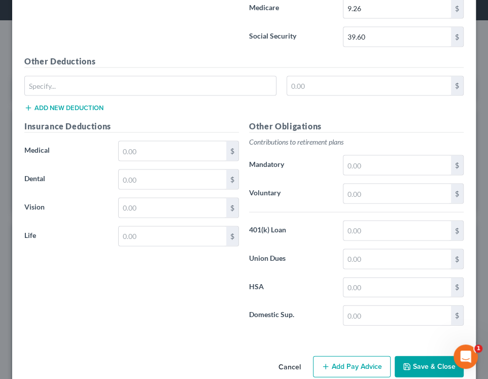
click at [357, 356] on button "Add Pay Advice" at bounding box center [352, 366] width 78 height 21
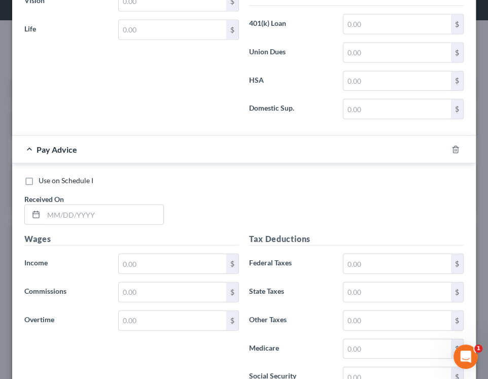
scroll to position [5685, 0]
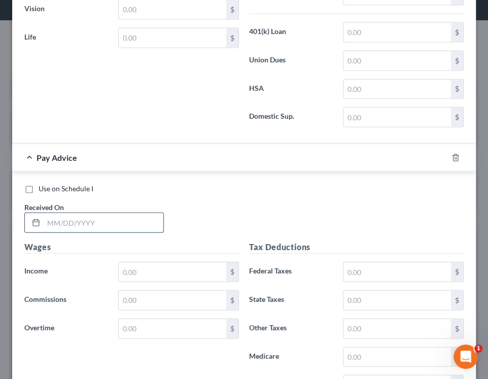
click at [127, 213] on input "text" at bounding box center [104, 222] width 120 height 19
type input "[DATE]"
click at [143, 262] on input "text" at bounding box center [172, 271] width 107 height 19
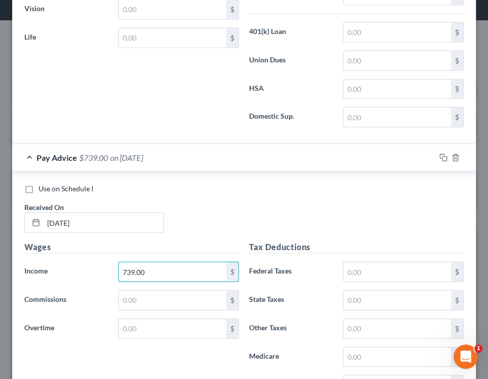
type input "739.00"
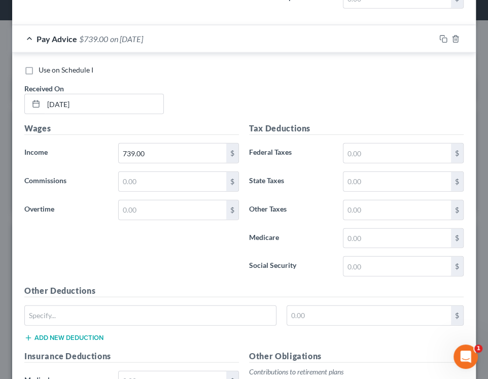
scroll to position [5811, 0]
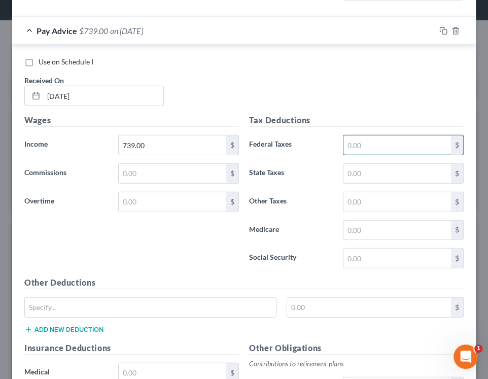
click at [372, 135] on input "text" at bounding box center [396, 144] width 107 height 19
type input "30.63"
click at [377, 220] on input "text" at bounding box center [396, 229] width 107 height 19
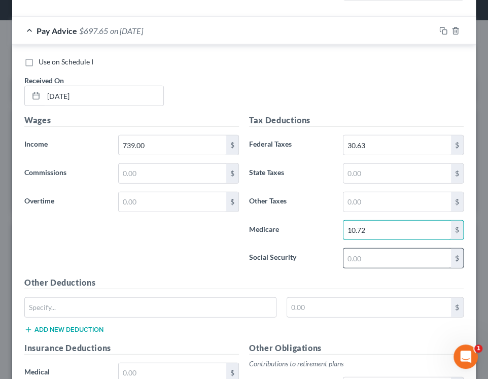
type input "10.72"
click at [371, 248] on input "text" at bounding box center [396, 257] width 107 height 19
type input "45.82"
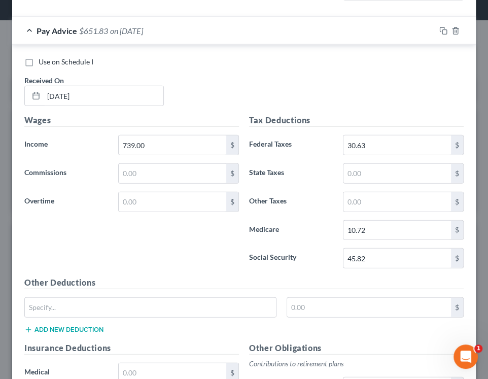
scroll to position [6031, 0]
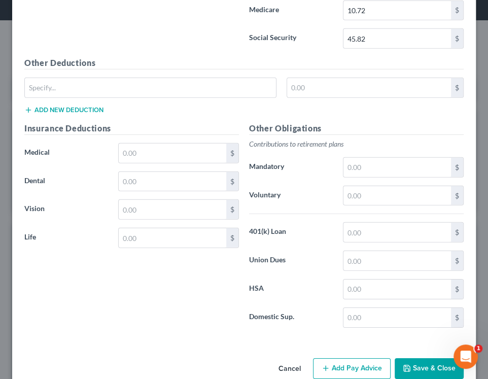
click at [342, 358] on button "Add Pay Advice" at bounding box center [352, 368] width 78 height 21
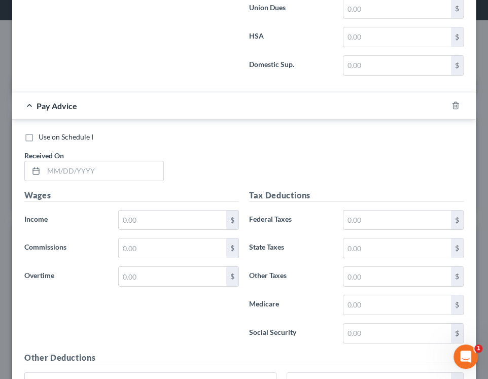
scroll to position [6300, 0]
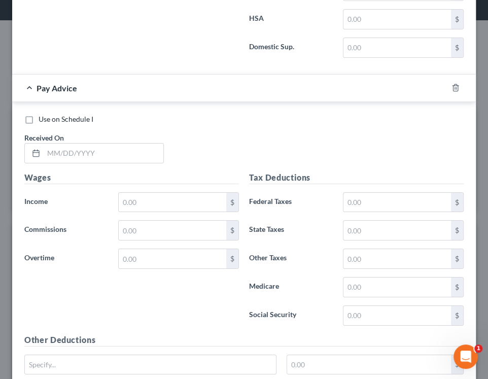
click at [198, 116] on div "Use on Schedule I Received On *" at bounding box center [243, 142] width 449 height 57
click at [91, 143] on input "text" at bounding box center [104, 152] width 120 height 19
type input "[DATE]"
click at [146, 193] on input "text" at bounding box center [172, 202] width 107 height 19
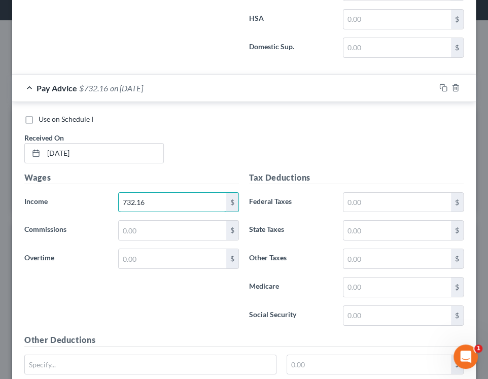
type input "732.16"
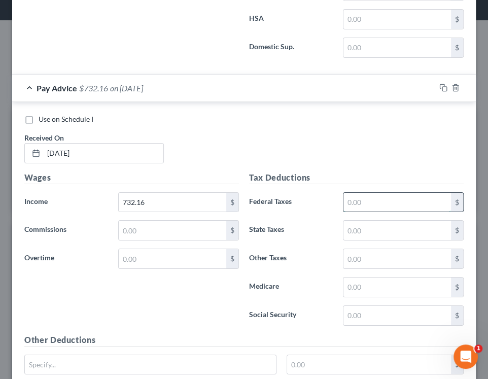
click at [381, 193] on input "text" at bounding box center [396, 202] width 107 height 19
type input "29.95"
click at [362, 277] on input "text" at bounding box center [396, 286] width 107 height 19
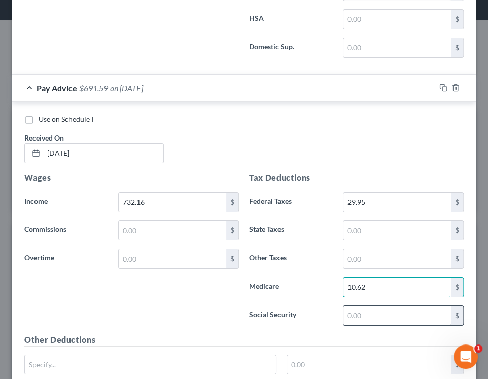
type input "10.62"
click at [356, 306] on input "text" at bounding box center [396, 315] width 107 height 19
type input "45.39"
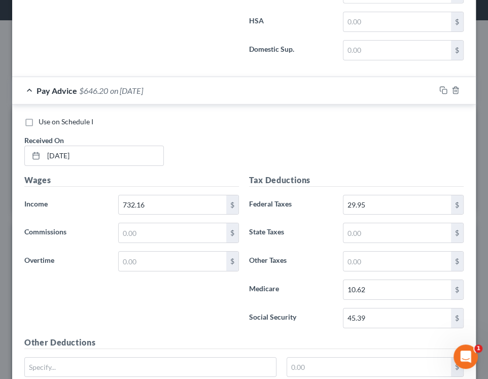
scroll to position [6575, 0]
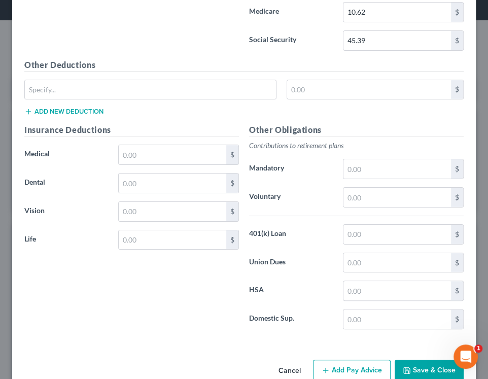
click at [345, 359] on button "Add Pay Advice" at bounding box center [352, 369] width 78 height 21
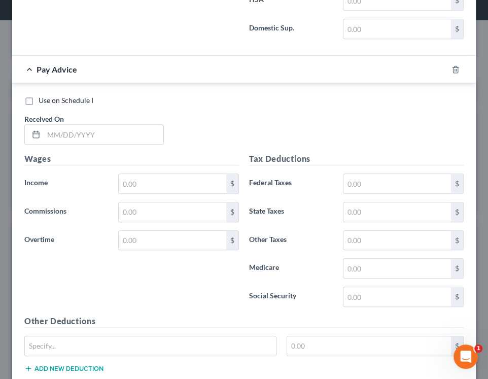
scroll to position [6875, 0]
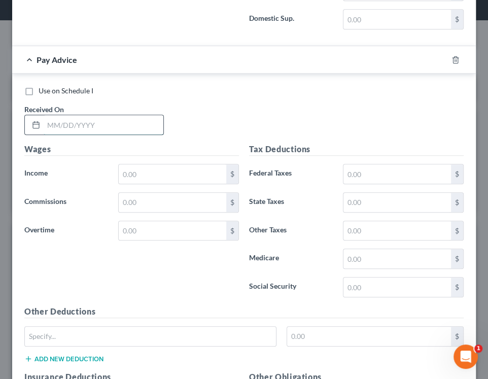
click at [143, 115] on input "text" at bounding box center [104, 124] width 120 height 19
type input "[DATE]"
click at [145, 164] on input "text" at bounding box center [172, 173] width 107 height 19
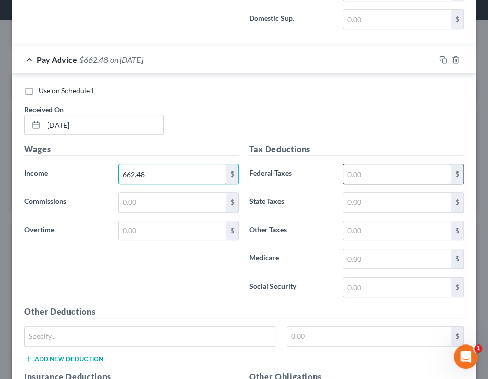
type input "662.48"
click at [356, 164] on input "text" at bounding box center [396, 173] width 107 height 19
type input "22.98"
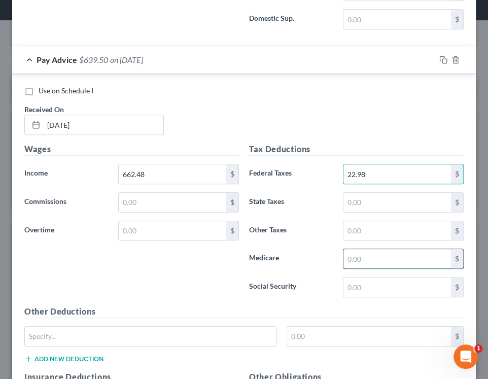
click at [354, 249] on input "text" at bounding box center [396, 258] width 107 height 19
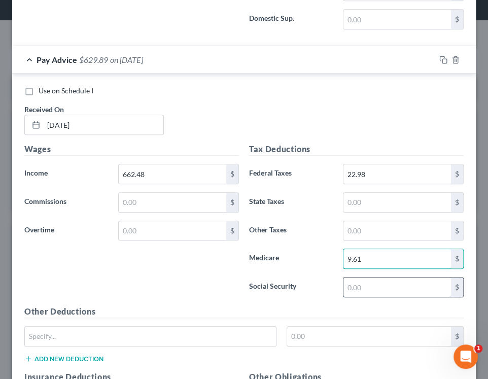
type input "9.61"
click at [356, 277] on input "text" at bounding box center [396, 286] width 107 height 19
type input "41.07"
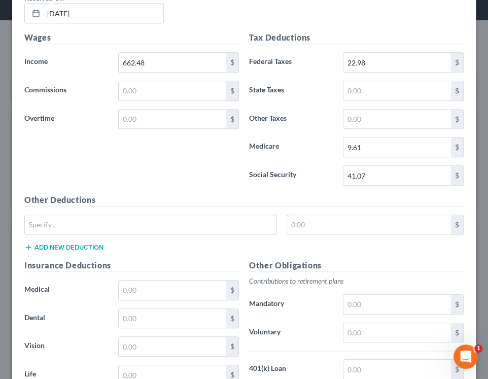
scroll to position [7120, 0]
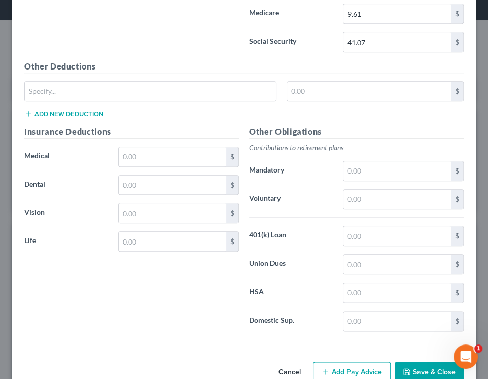
click at [336, 361] on button "Add Pay Advice" at bounding box center [352, 371] width 78 height 21
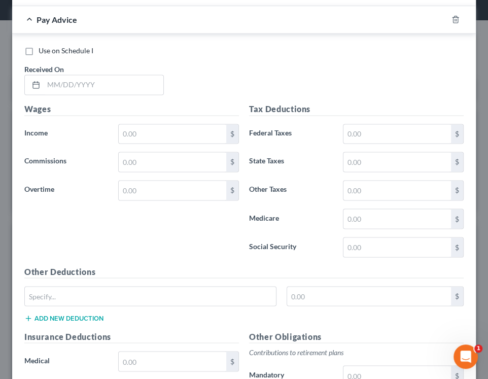
scroll to position [7471, 0]
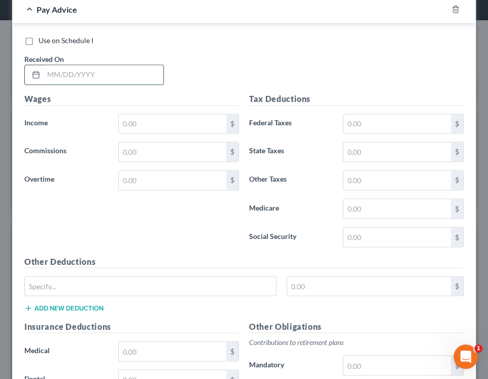
click at [143, 65] on input "text" at bounding box center [104, 74] width 120 height 19
type input "0"
click at [123, 65] on input "text" at bounding box center [104, 74] width 120 height 19
type input "[DATE]"
click at [176, 209] on div "Wages Income * $ Commissions $ Overtime $" at bounding box center [131, 174] width 225 height 162
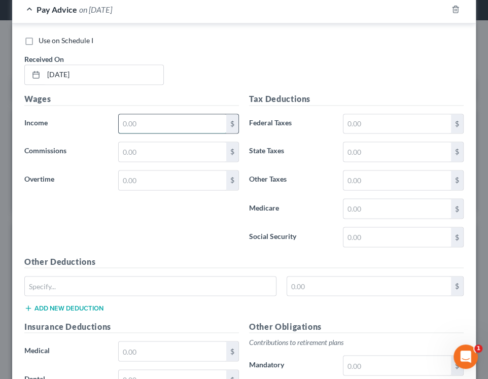
click at [137, 114] on input "text" at bounding box center [172, 123] width 107 height 19
type input "662.12"
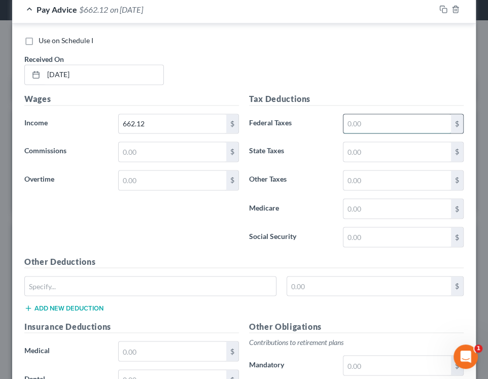
click at [372, 114] on input "text" at bounding box center [396, 123] width 107 height 19
type input "22.94"
click at [362, 199] on input "text" at bounding box center [396, 208] width 107 height 19
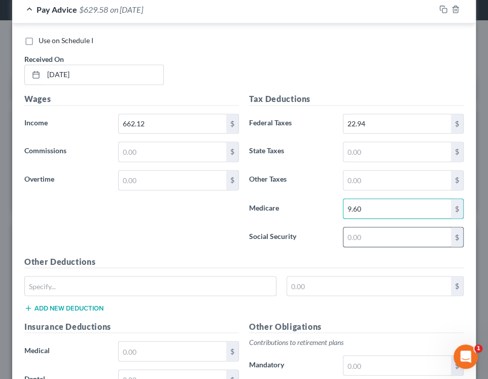
type input "9.60"
click at [360, 227] on input "text" at bounding box center [396, 236] width 107 height 19
type input "41.05"
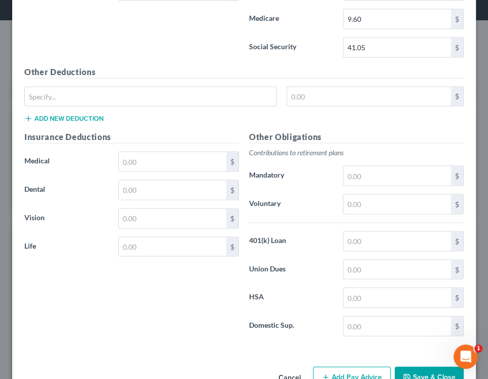
scroll to position [7664, 0]
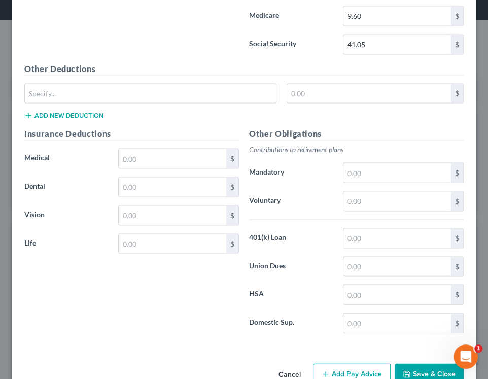
click at [330, 363] on button "Add Pay Advice" at bounding box center [352, 373] width 78 height 21
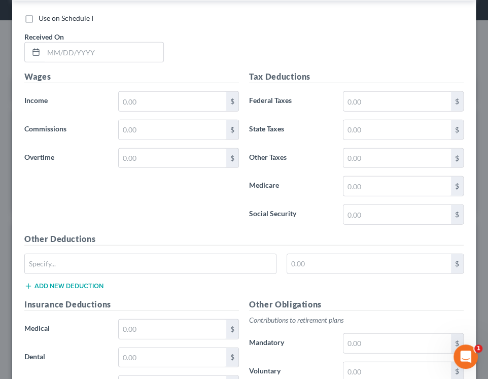
scroll to position [8029, 0]
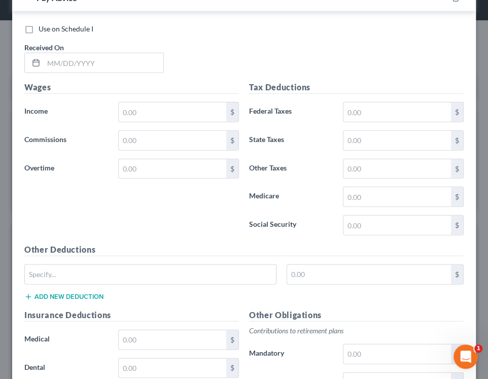
click at [174, 213] on div "Wages Income * $ Commissions $ Overtime $" at bounding box center [131, 162] width 225 height 162
click at [88, 53] on input "text" at bounding box center [104, 62] width 120 height 19
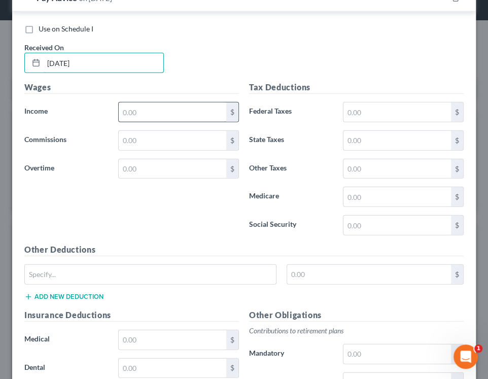
type input "[DATE]"
click at [140, 102] on input "text" at bounding box center [172, 111] width 107 height 19
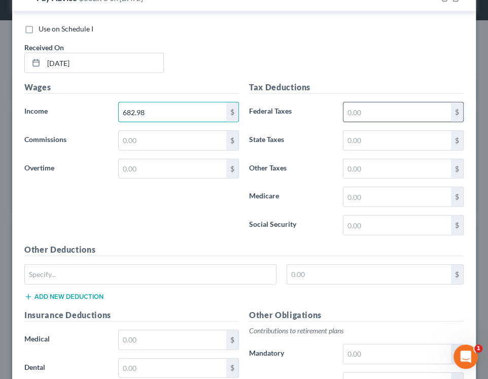
type input "682.98"
click at [385, 102] on input "text" at bounding box center [396, 111] width 107 height 19
type input "25.03"
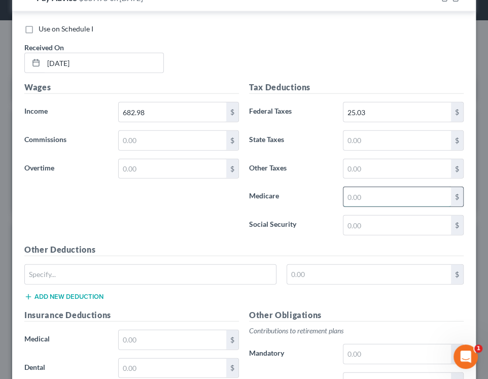
click at [361, 187] on input "text" at bounding box center [396, 196] width 107 height 19
type input "9.90"
click at [363, 215] on input "text" at bounding box center [396, 224] width 107 height 19
type input "42.34"
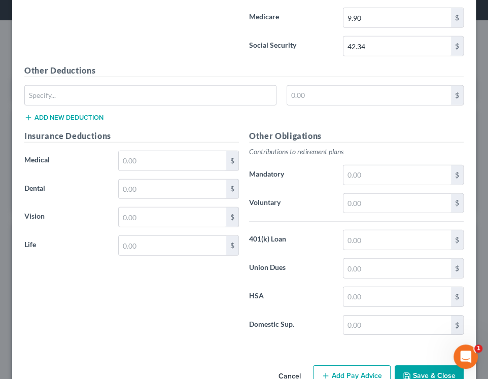
click at [348, 365] on button "Add Pay Advice" at bounding box center [352, 375] width 78 height 21
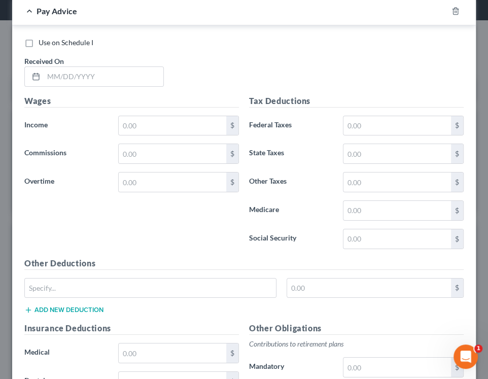
scroll to position [8573, 0]
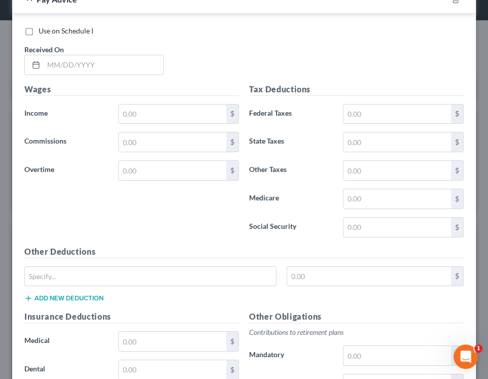
click at [177, 34] on div "Use on Schedule I Received On *" at bounding box center [243, 54] width 449 height 57
click at [123, 55] on input "text" at bounding box center [104, 64] width 120 height 19
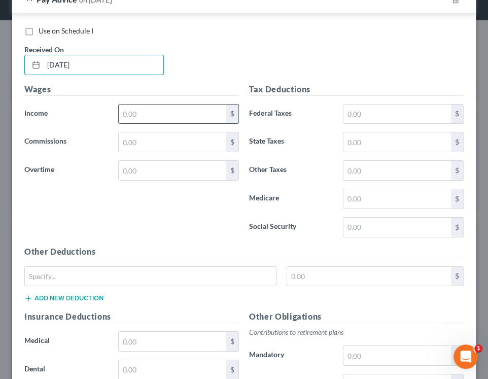
type input "[DATE]"
click at [138, 104] on input "text" at bounding box center [172, 113] width 107 height 19
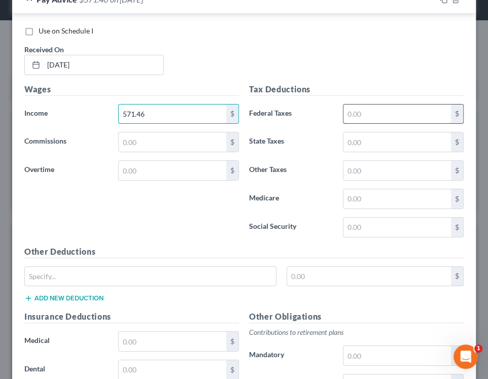
type input "571.46"
click at [385, 104] on input "text" at bounding box center [396, 113] width 107 height 19
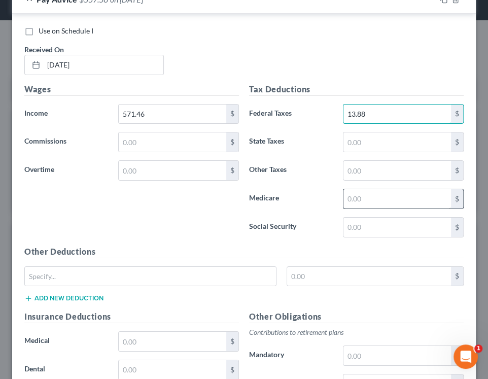
type input "13.88"
click at [380, 189] on input "text" at bounding box center [396, 198] width 107 height 19
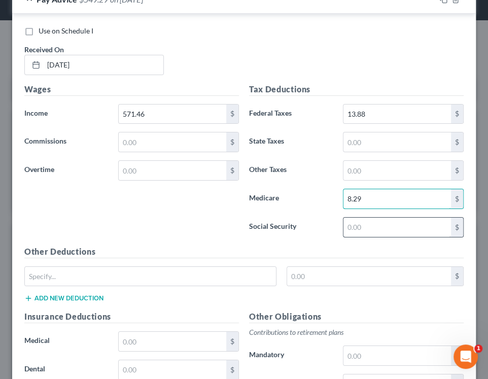
type input "8.29"
click at [376, 217] on input "text" at bounding box center [396, 226] width 107 height 19
type input "35.43"
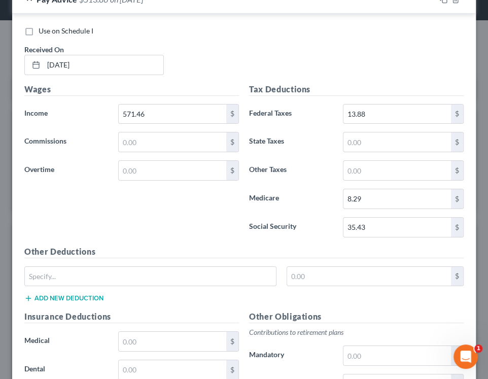
scroll to position [8753, 0]
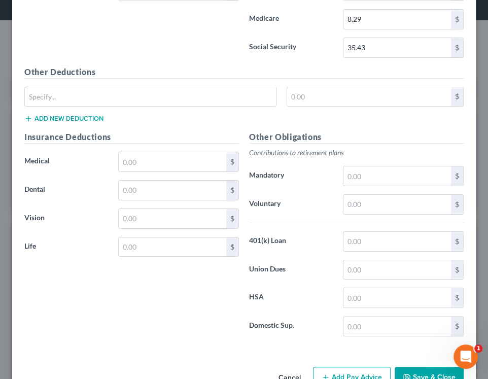
click at [345, 366] on button "Add Pay Advice" at bounding box center [352, 376] width 78 height 21
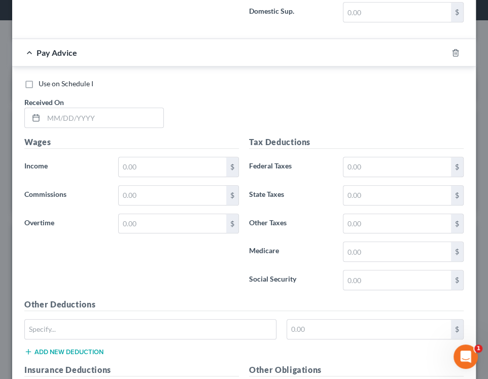
scroll to position [9079, 0]
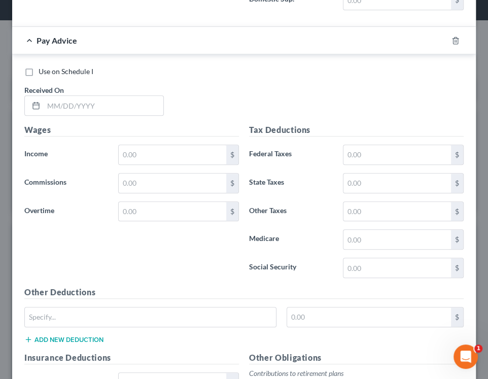
click at [176, 66] on div "Use on Schedule I Received On *" at bounding box center [243, 94] width 449 height 57
click at [129, 96] on input "text" at bounding box center [104, 105] width 120 height 19
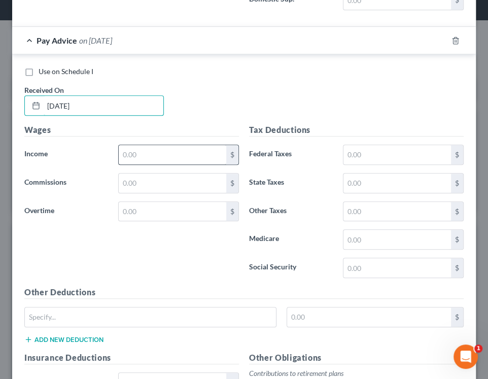
type input "[DATE]"
click at [150, 145] on input "text" at bounding box center [172, 154] width 107 height 19
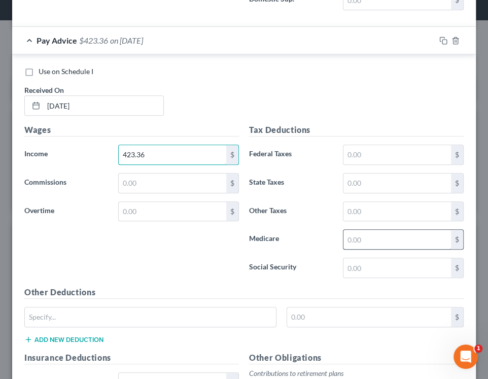
type input "423.36"
click at [363, 230] on input "text" at bounding box center [396, 239] width 107 height 19
type input "6.14"
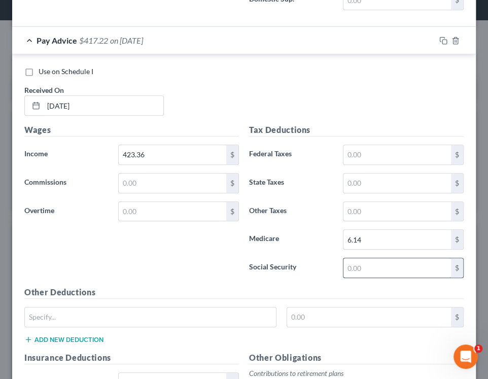
click at [349, 258] on input "text" at bounding box center [396, 267] width 107 height 19
type input "26.25"
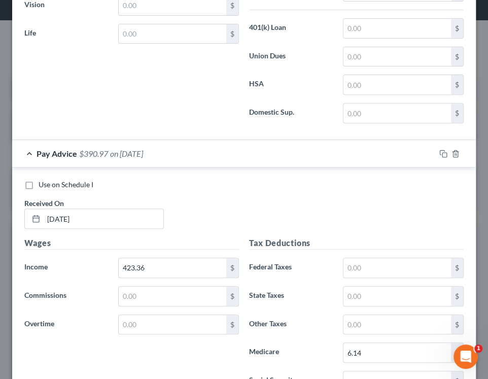
scroll to position [9297, 0]
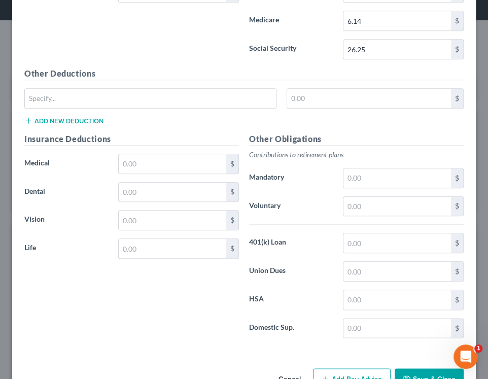
click at [345, 368] on button "Add Pay Advice" at bounding box center [352, 378] width 78 height 21
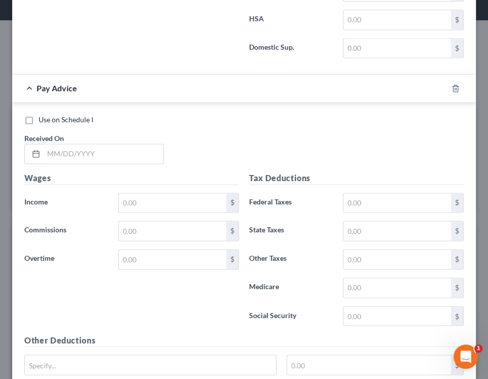
scroll to position [9615, 0]
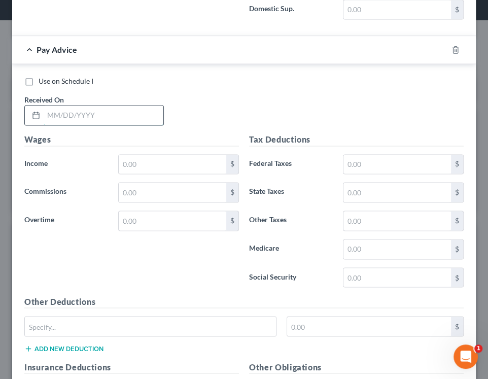
click at [137, 105] on input "text" at bounding box center [104, 114] width 120 height 19
type input "[DATE]"
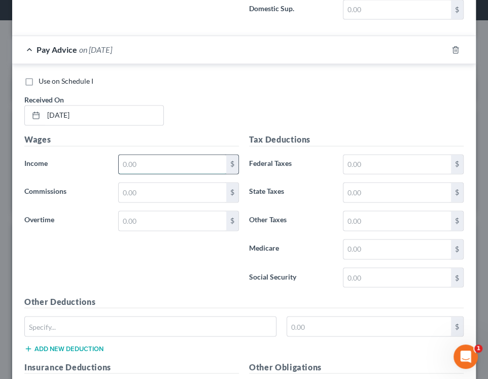
click at [163, 155] on input "text" at bounding box center [172, 164] width 107 height 19
type input "691.77"
click at [354, 155] on input "text" at bounding box center [396, 164] width 107 height 19
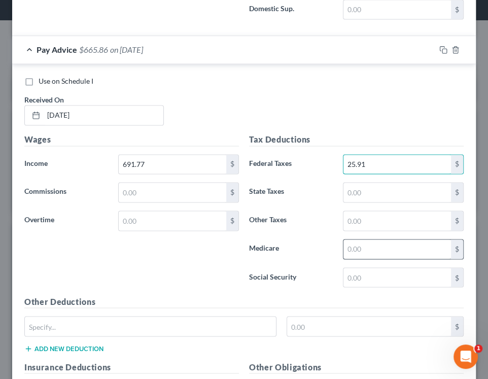
type input "25.91"
click at [378, 239] on input "text" at bounding box center [396, 248] width 107 height 19
type input "10.03"
click at [369, 268] on input "text" at bounding box center [396, 277] width 107 height 19
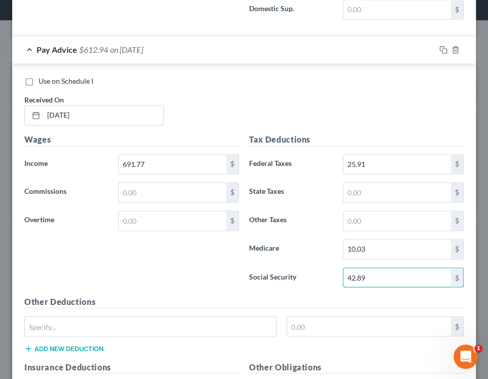
type input "42.89"
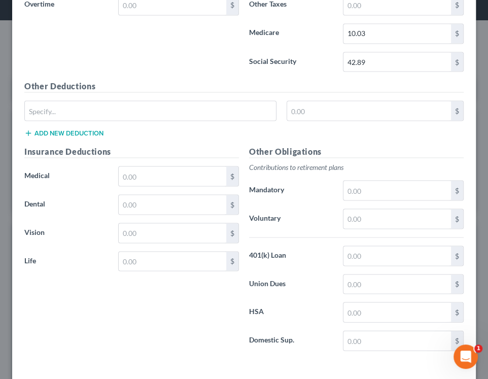
scroll to position [9841, 0]
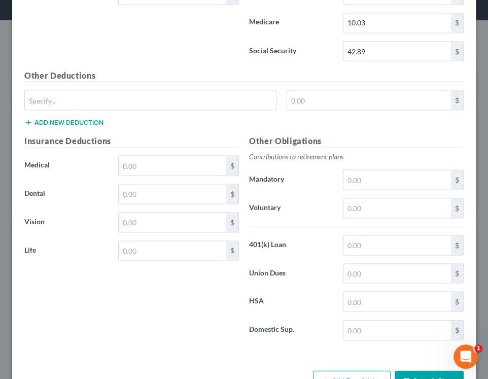
click at [339, 370] on button "Add Pay Advice" at bounding box center [352, 380] width 78 height 21
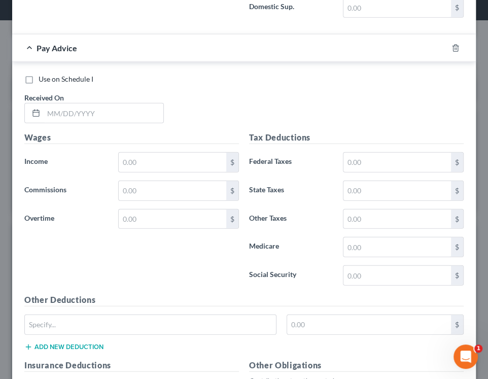
scroll to position [10190, 0]
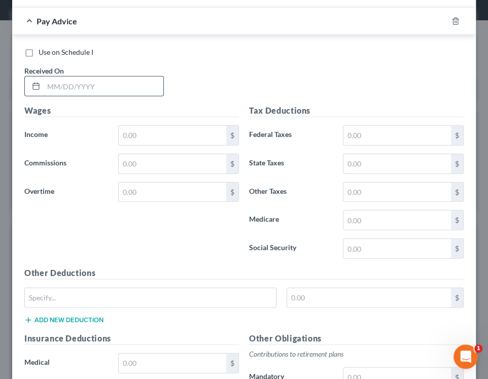
click at [134, 77] on input "text" at bounding box center [104, 86] width 120 height 19
type input "[DATE]"
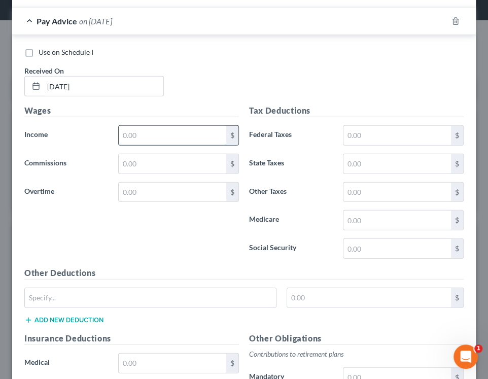
click at [166, 126] on input "text" at bounding box center [172, 135] width 107 height 19
type input "726.07"
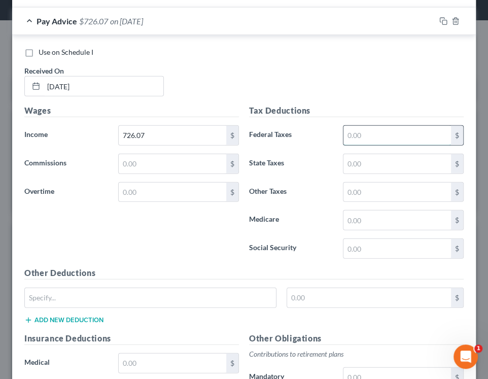
click at [370, 126] on input "text" at bounding box center [396, 135] width 107 height 19
type input "29.34"
click at [378, 210] on input "text" at bounding box center [396, 219] width 107 height 19
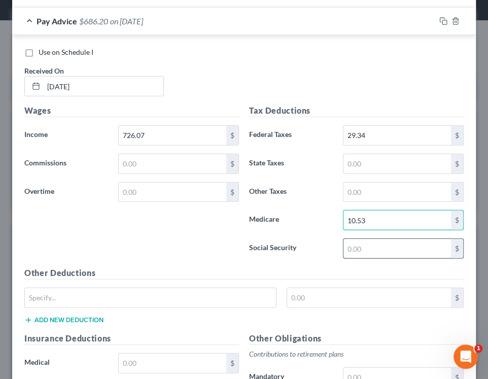
type input "10.53"
click at [363, 239] on input "text" at bounding box center [396, 248] width 107 height 19
type input "45.02"
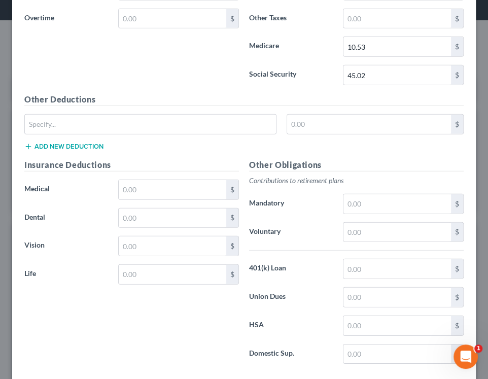
scroll to position [10385, 0]
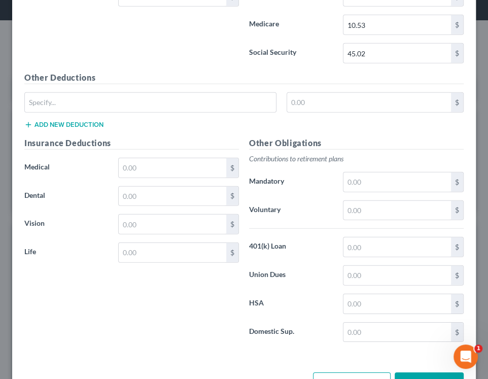
click at [344, 372] on button "Add Pay Advice" at bounding box center [352, 382] width 78 height 21
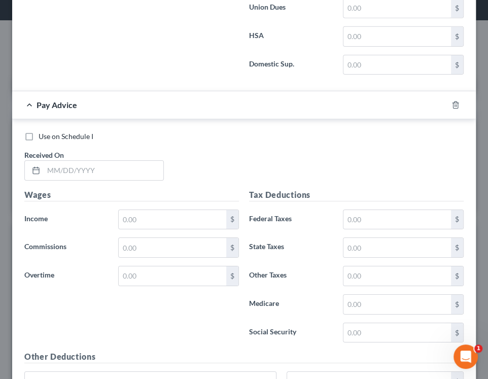
scroll to position [10710, 0]
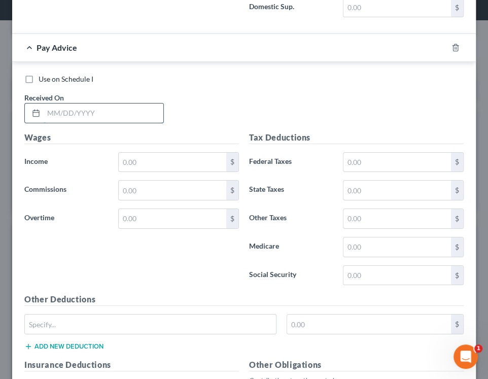
click at [143, 103] on input "text" at bounding box center [104, 112] width 120 height 19
type input "[DATE]"
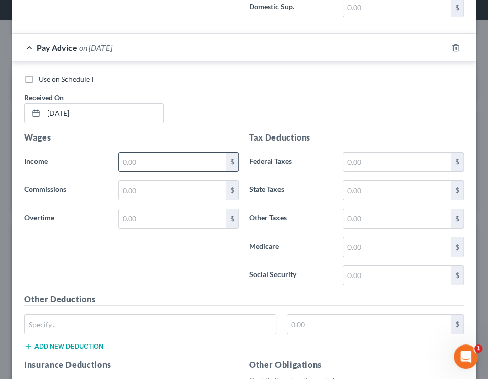
click at [139, 153] on input "text" at bounding box center [172, 162] width 107 height 19
type input "762.30"
click at [371, 153] on input "text" at bounding box center [396, 162] width 107 height 19
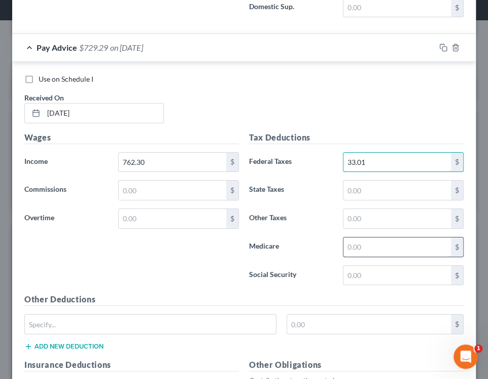
type input "33.01"
click at [374, 237] on input "text" at bounding box center [396, 246] width 107 height 19
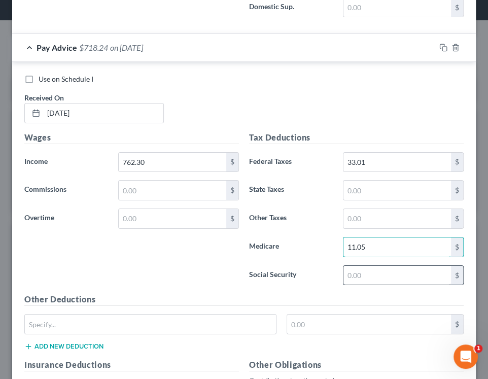
type input "11.05"
click at [360, 266] on input "text" at bounding box center [396, 275] width 107 height 19
type input "47.26"
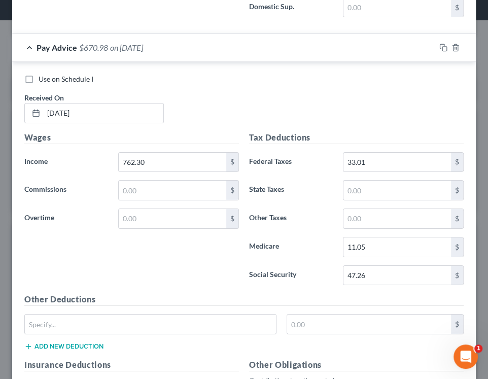
scroll to position [10930, 0]
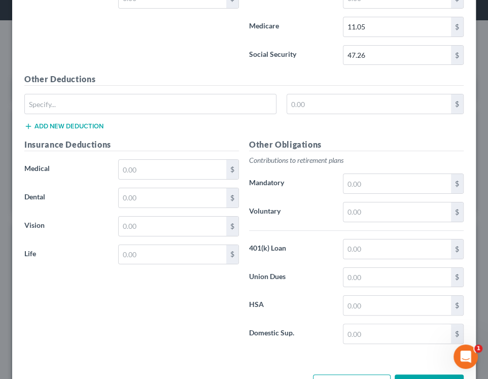
click at [331, 374] on button "Add Pay Advice" at bounding box center [352, 384] width 78 height 21
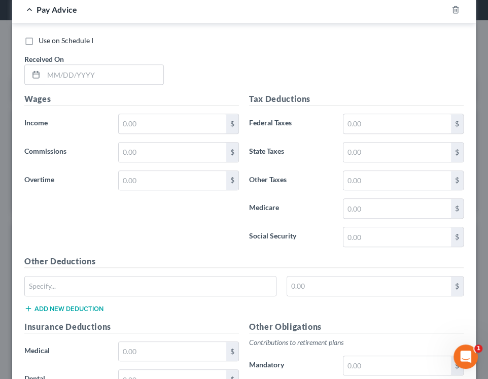
scroll to position [11298, 0]
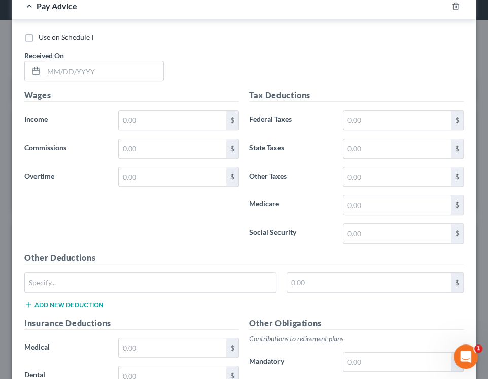
click at [200, 34] on div "Use on Schedule I Received On *" at bounding box center [243, 60] width 449 height 57
click at [150, 61] on input "text" at bounding box center [104, 70] width 120 height 19
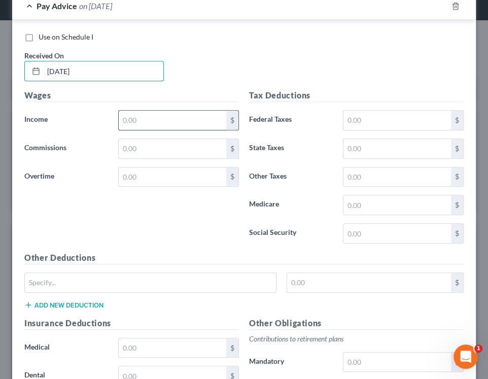
type input "[DATE]"
click at [150, 110] on input "text" at bounding box center [172, 119] width 107 height 19
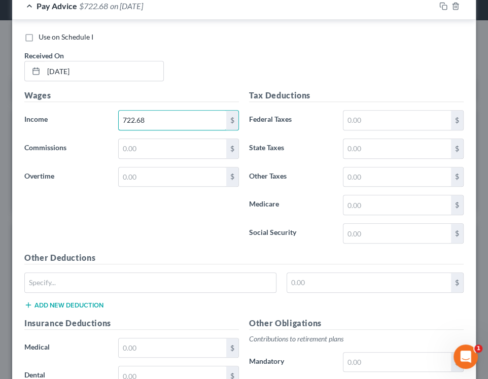
type input "722.68"
click at [371, 110] on input "text" at bounding box center [396, 119] width 107 height 19
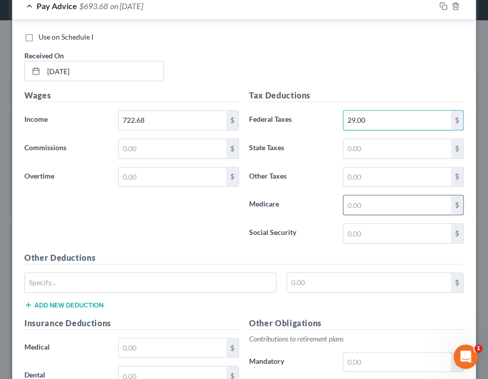
type input "29.00"
click at [362, 195] on input "text" at bounding box center [396, 204] width 107 height 19
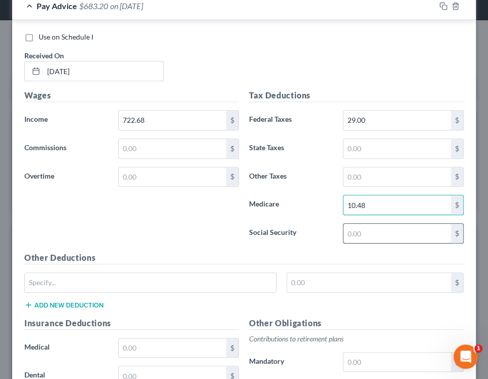
type input "10.48"
click at [350, 224] on input "text" at bounding box center [396, 233] width 107 height 19
type input "44.81"
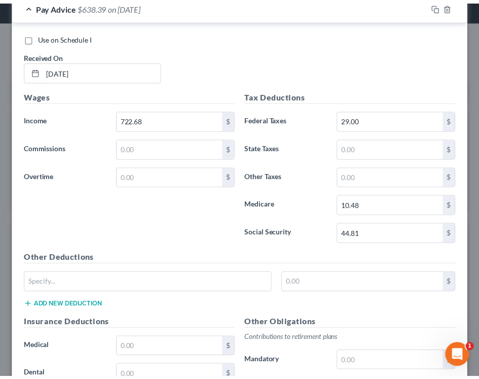
scroll to position [11474, 0]
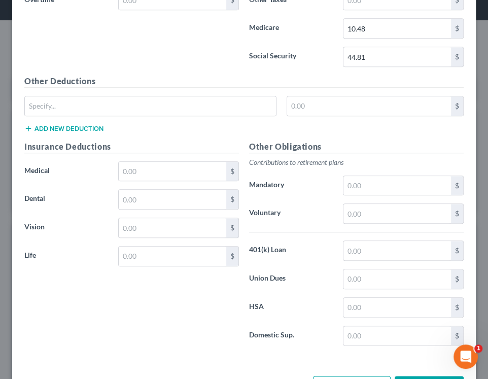
click at [430, 376] on button "Save & Close" at bounding box center [428, 386] width 69 height 21
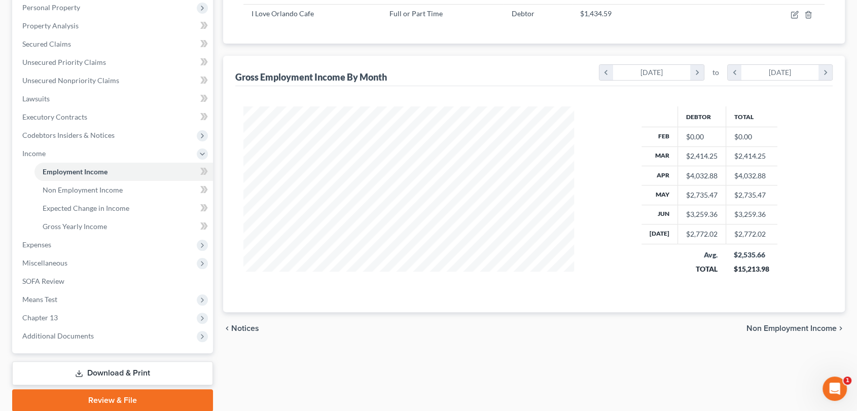
scroll to position [180, 0]
click at [81, 225] on span "Gross Yearly Income" at bounding box center [75, 226] width 64 height 9
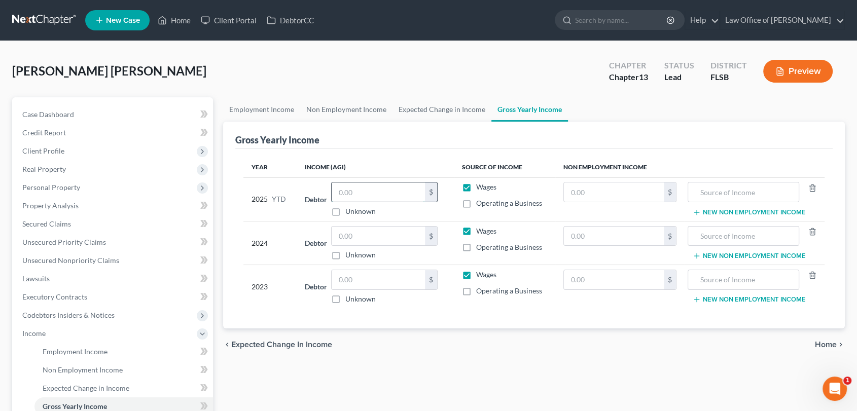
click at [355, 186] on input "text" at bounding box center [377, 191] width 93 height 19
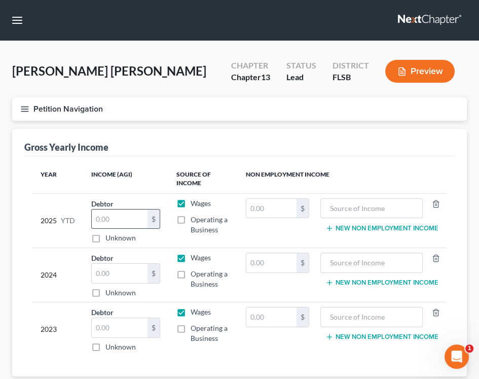
click at [131, 217] on input "text" at bounding box center [120, 218] width 56 height 19
type input "15,213.98"
click at [127, 273] on input "text" at bounding box center [120, 273] width 56 height 19
type input "5,311"
click at [122, 279] on input "5,311" at bounding box center [120, 273] width 56 height 19
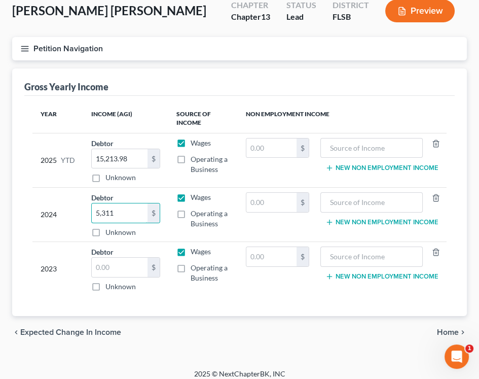
scroll to position [68, 0]
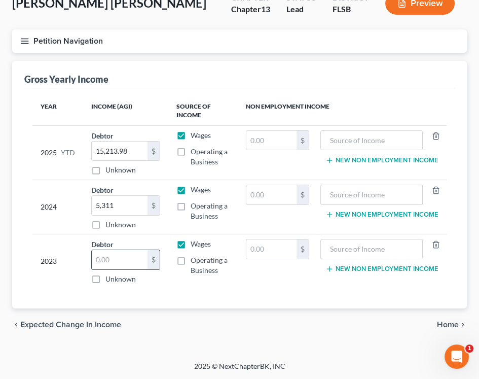
click at [134, 265] on input "text" at bounding box center [120, 259] width 56 height 19
click at [126, 262] on input "text" at bounding box center [120, 259] width 56 height 19
type input "676.00"
